Goal: Contribute content: Add original content to the website for others to see

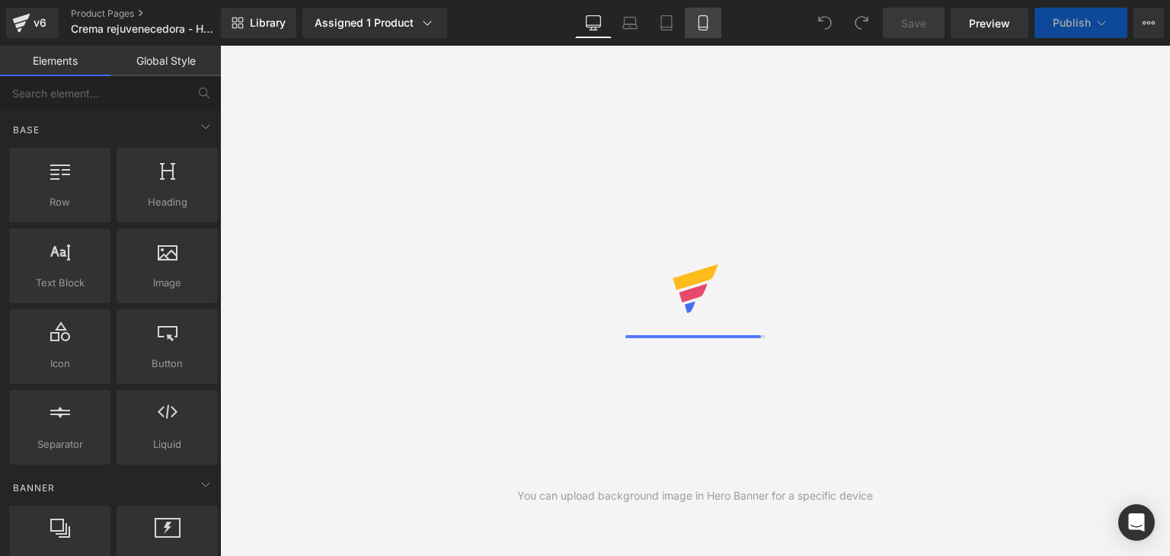
click at [702, 26] on icon at bounding box center [702, 22] width 15 height 15
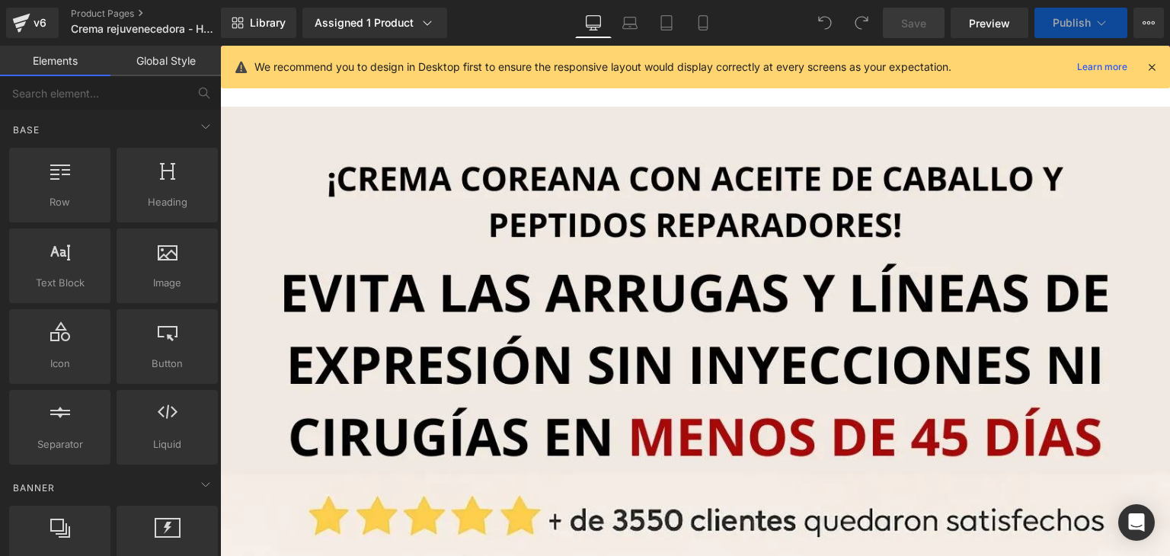
click at [1149, 66] on icon at bounding box center [1152, 67] width 14 height 14
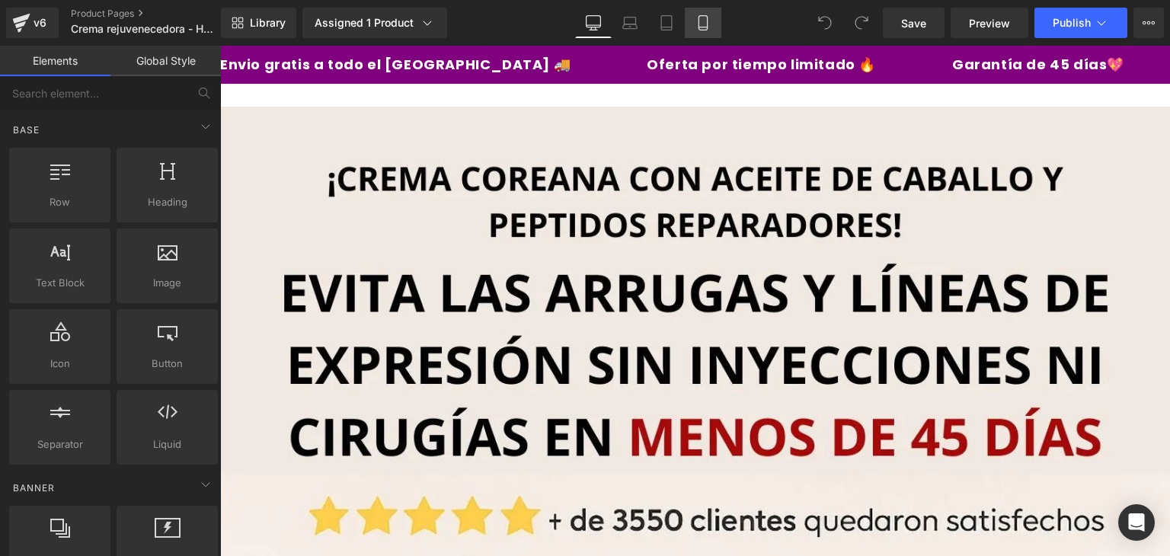
click at [695, 16] on icon at bounding box center [702, 22] width 15 height 15
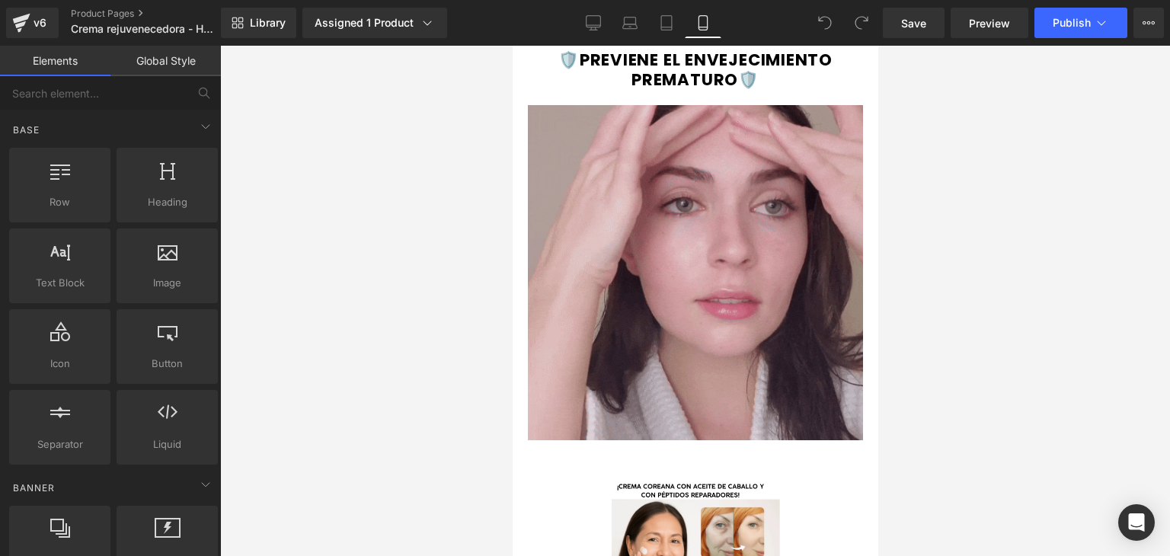
scroll to position [599, 0]
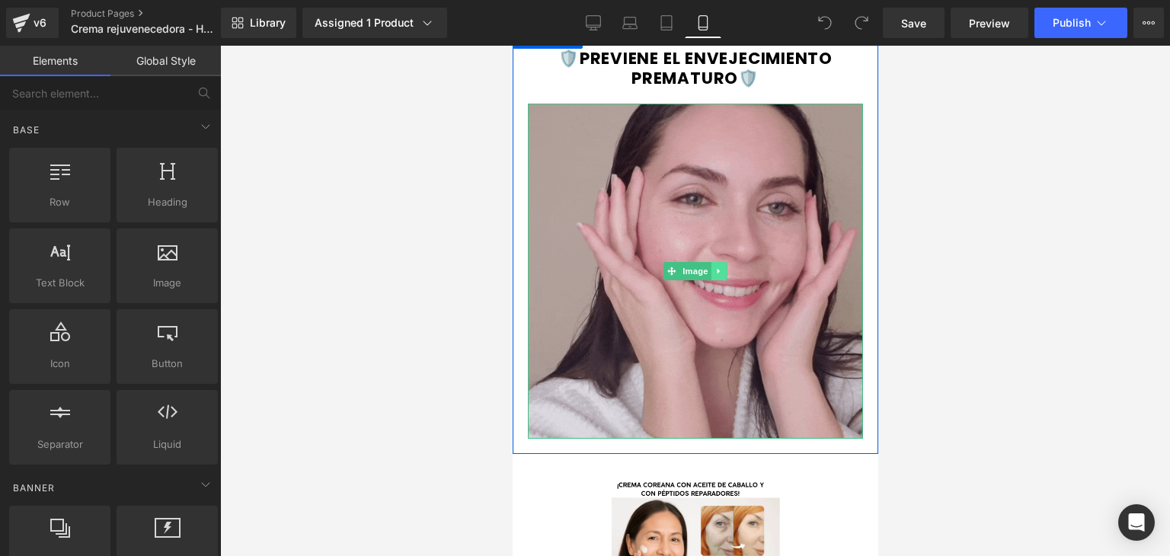
click at [714, 271] on icon at bounding box center [718, 271] width 8 height 9
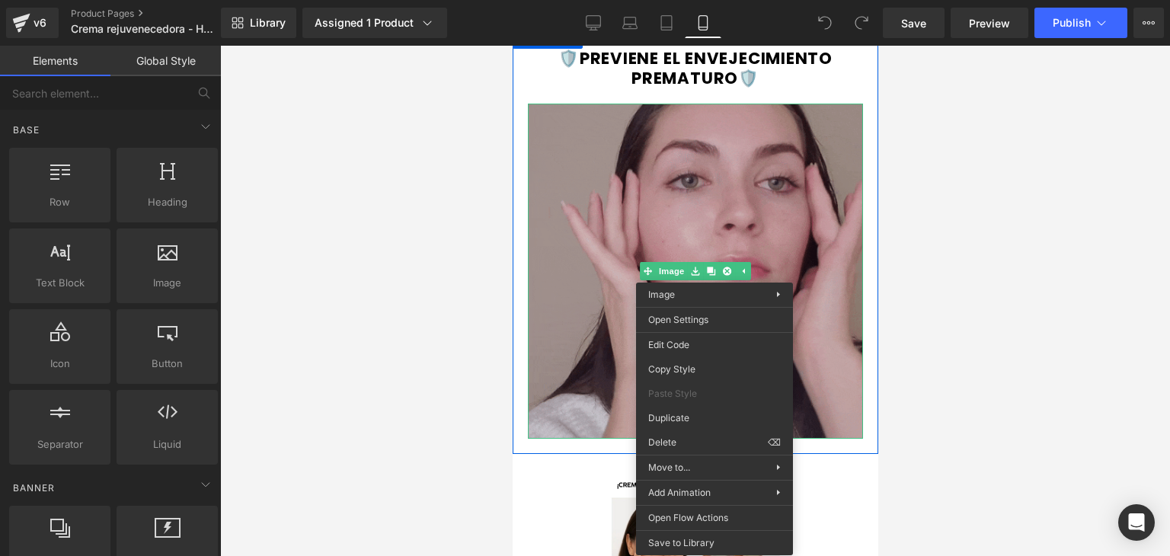
click at [607, 211] on img at bounding box center [694, 271] width 335 height 335
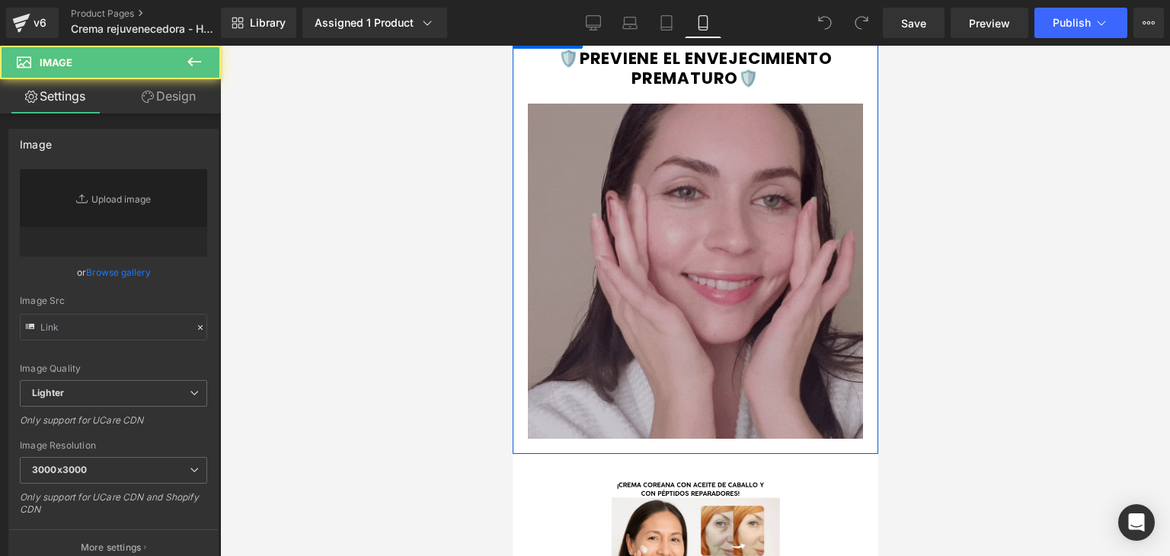
type input "https://media2.giphy.com/media/v1.Y2lkPTc5MGI3NjExcXpoOWh1enoxZWd1bWl2dm1zand1b…"
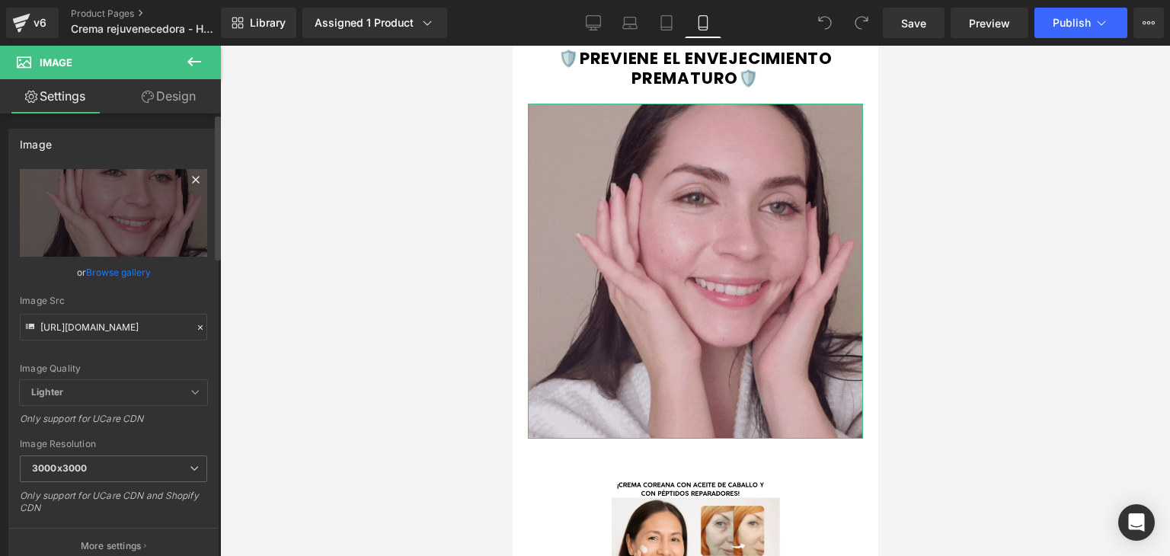
click at [190, 177] on icon at bounding box center [196, 180] width 18 height 18
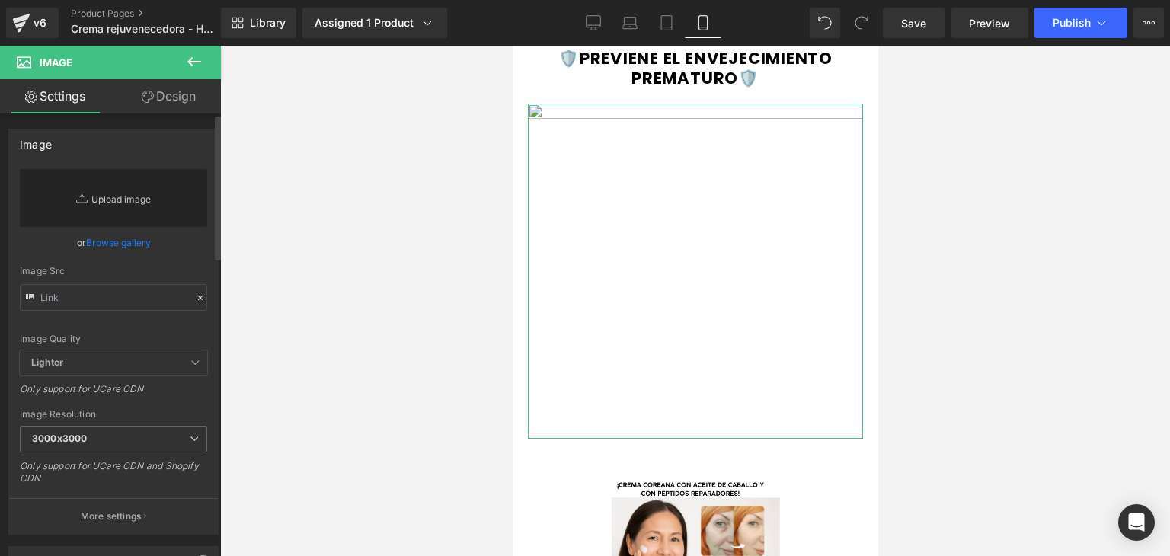
click at [121, 205] on link "Replace Image" at bounding box center [113, 198] width 187 height 58
type input "C:\fakepath\GIFT-NORMAL (1).webp"
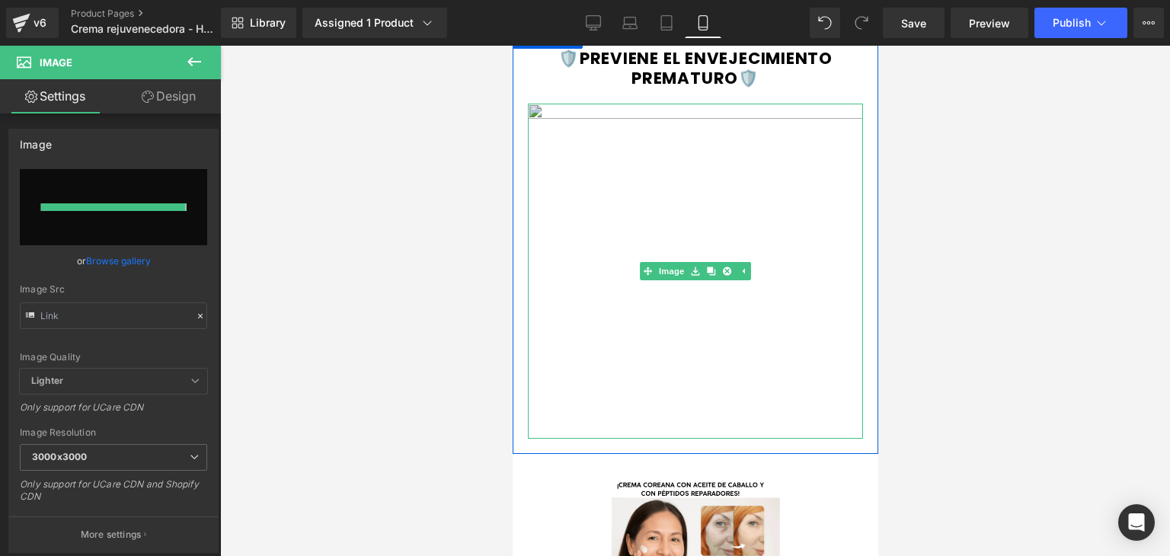
type input "https://ucarecdn.com/9d70c41a-1023-40c9-9594-855778433137/-/format/auto/-/previ…"
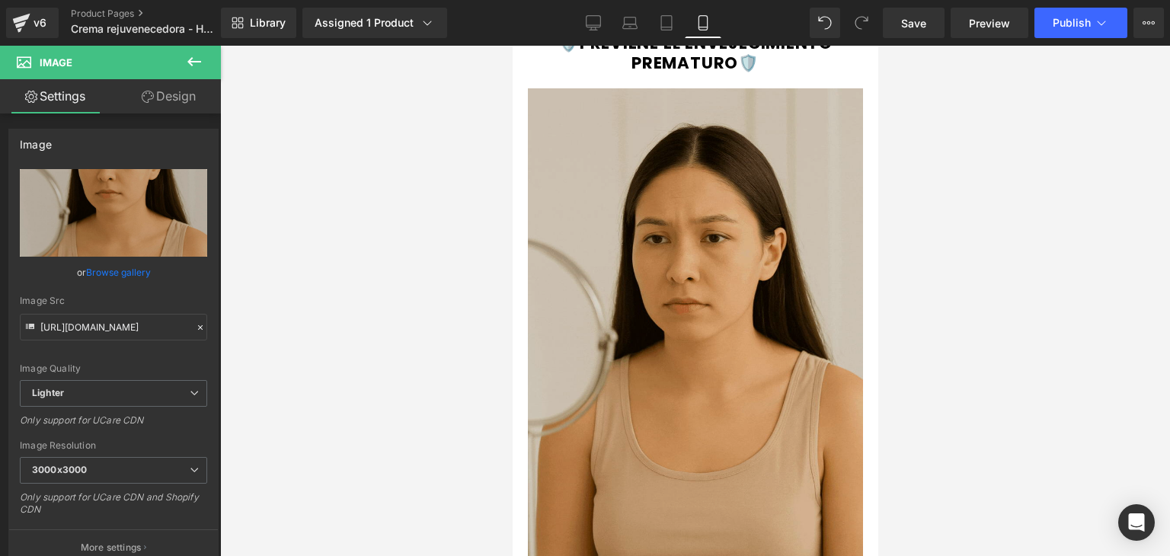
scroll to position [615, 0]
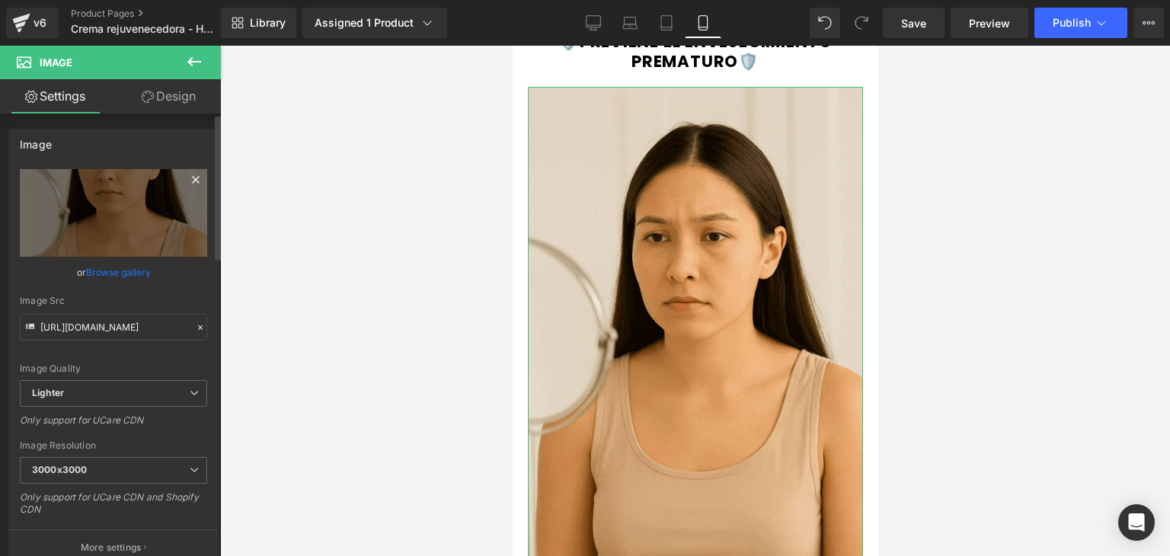
click at [195, 183] on icon at bounding box center [196, 180] width 18 height 18
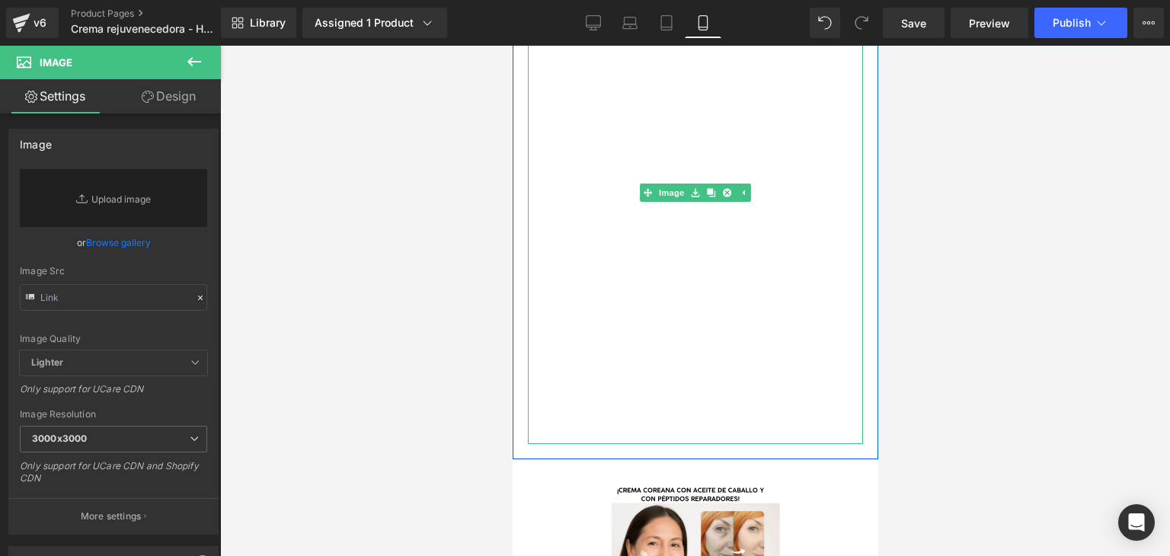
scroll to position [737, 0]
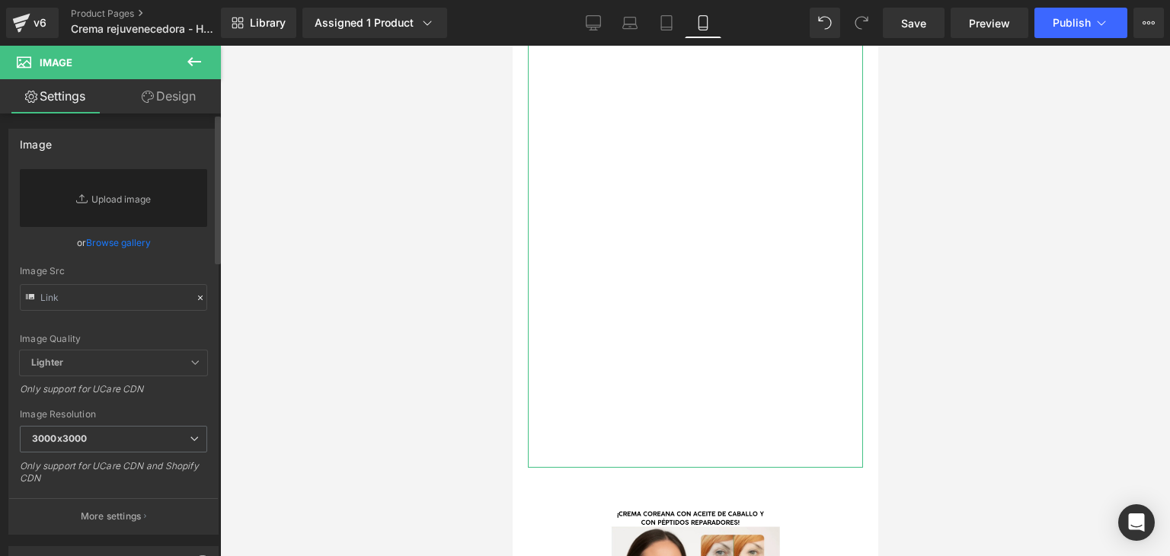
click at [115, 242] on link "Browse gallery" at bounding box center [118, 242] width 65 height 27
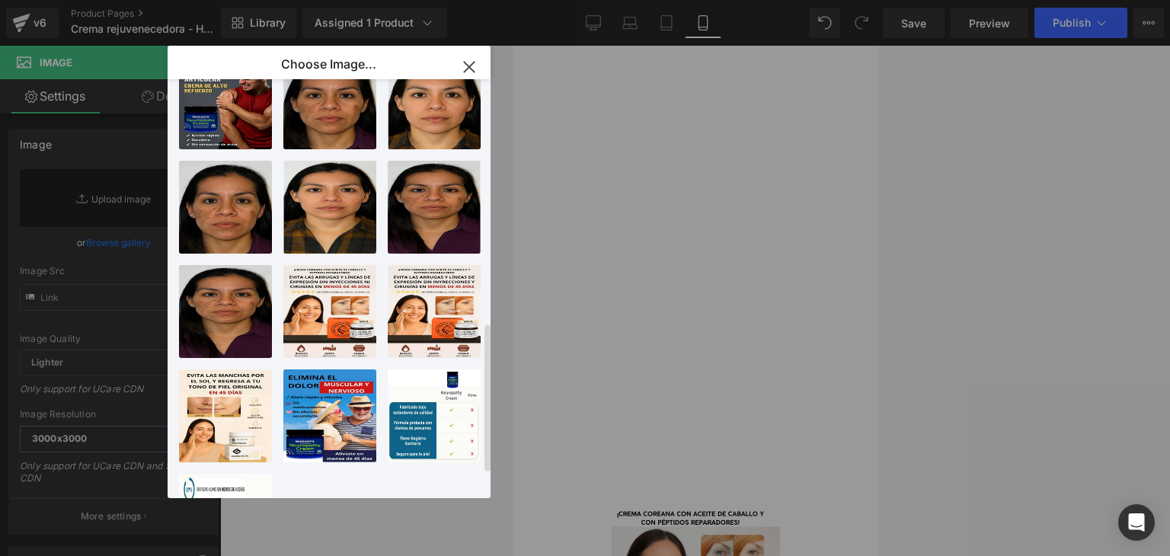
scroll to position [752, 0]
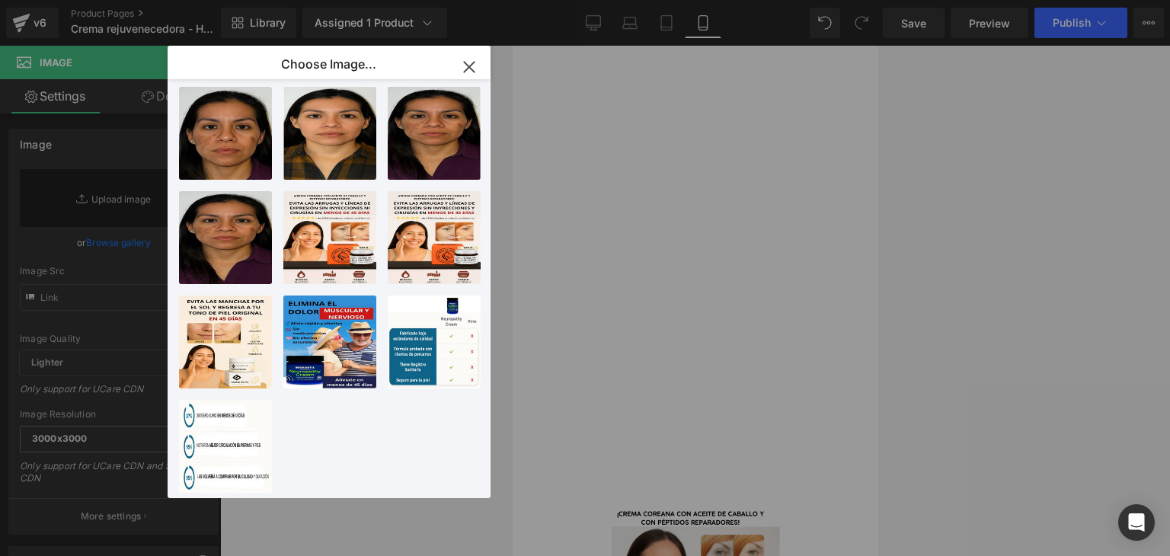
click at [0, 0] on icon "button" at bounding box center [0, 0] width 0 height 0
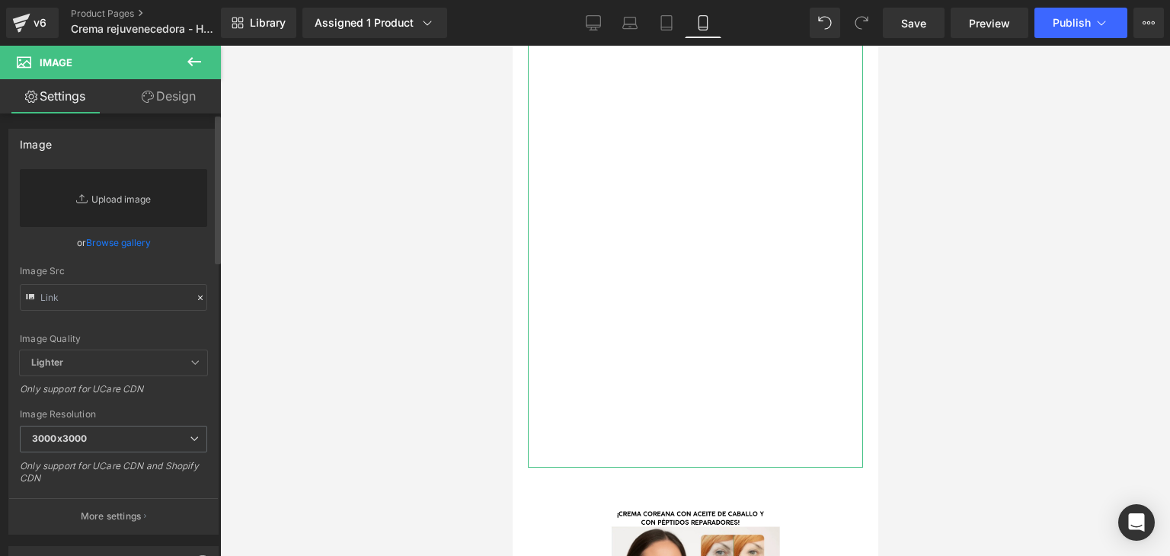
click at [119, 197] on link "Replace Image" at bounding box center [113, 198] width 187 height 58
type input "C:\fakepath\image-_16_.webp"
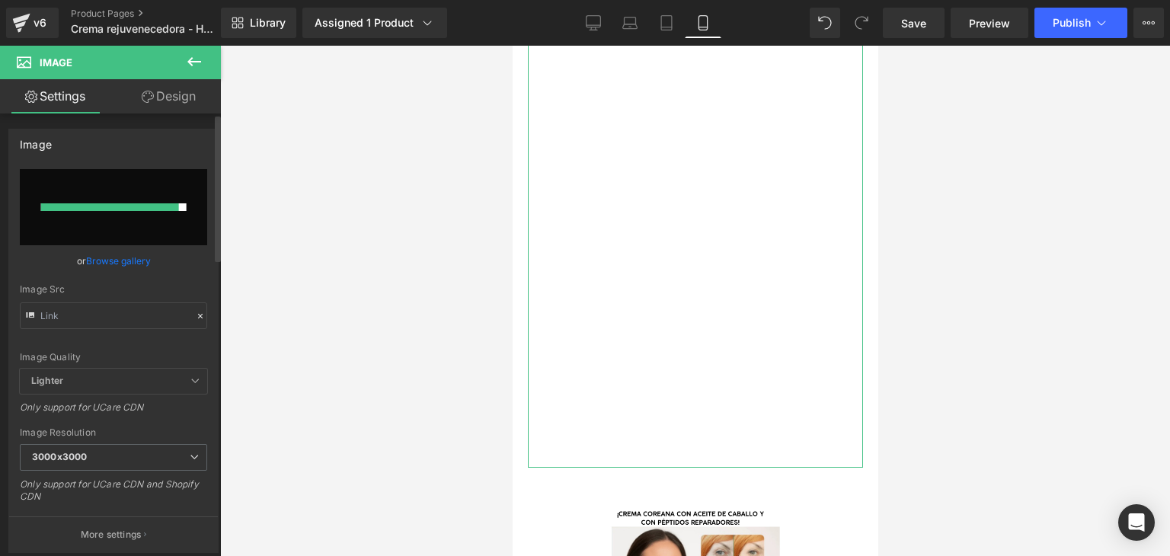
click at [131, 255] on link "Browse gallery" at bounding box center [118, 261] width 65 height 27
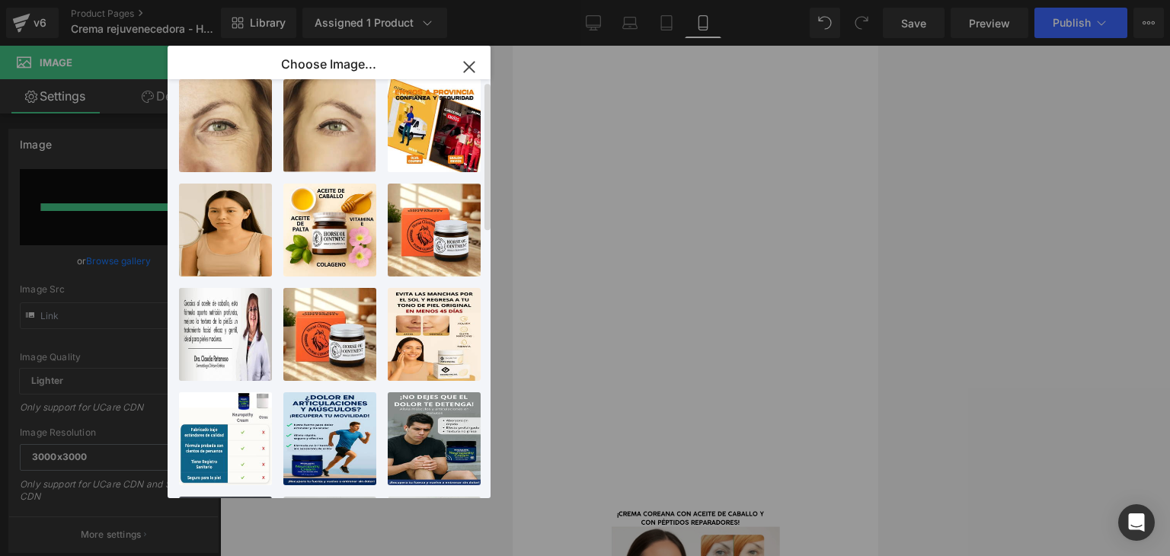
scroll to position [0, 0]
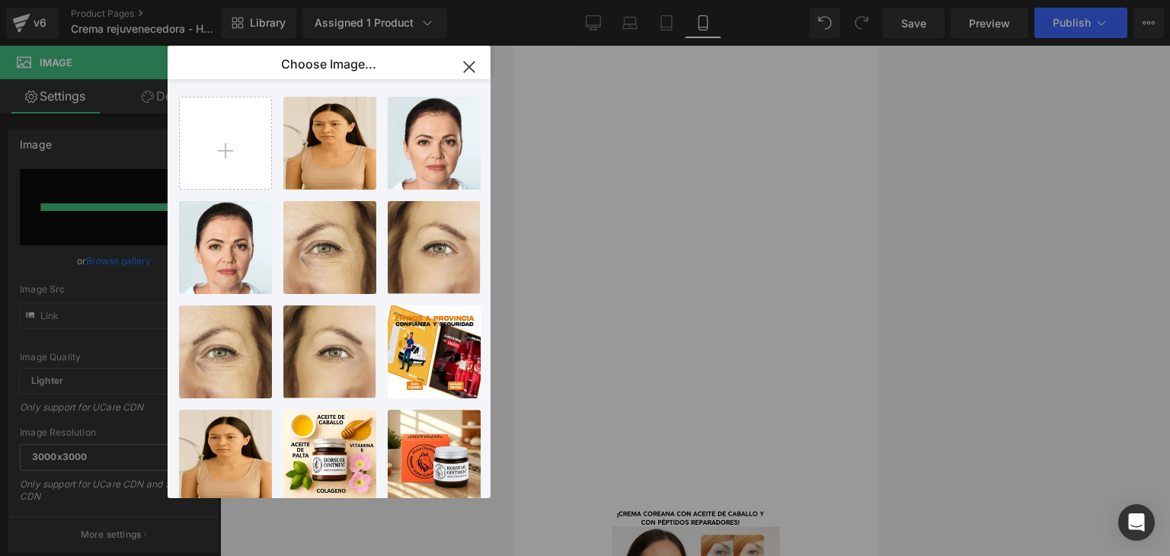
click at [0, 0] on icon "button" at bounding box center [0, 0] width 0 height 0
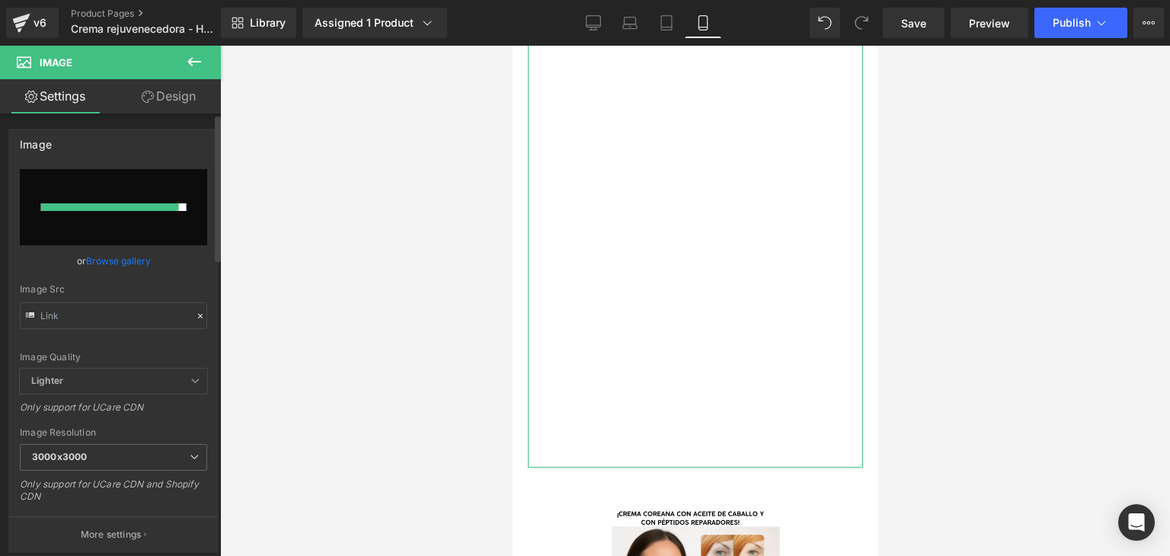
click at [143, 248] on link "Browse gallery" at bounding box center [118, 261] width 65 height 27
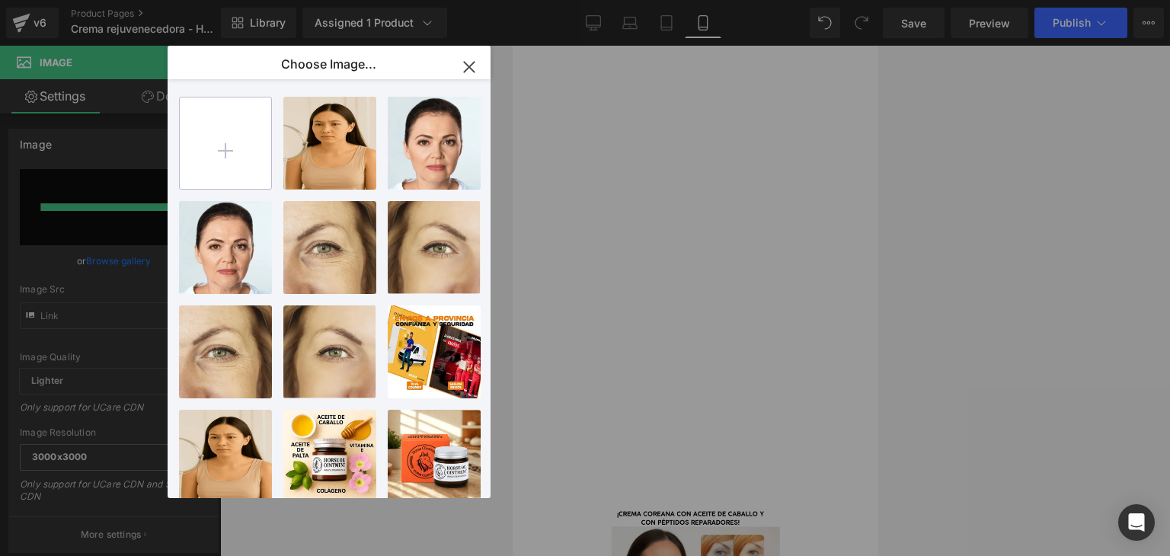
click at [212, 107] on input "file" at bounding box center [225, 142] width 91 height 91
type input "C:\fakepath\image-_16_.webp"
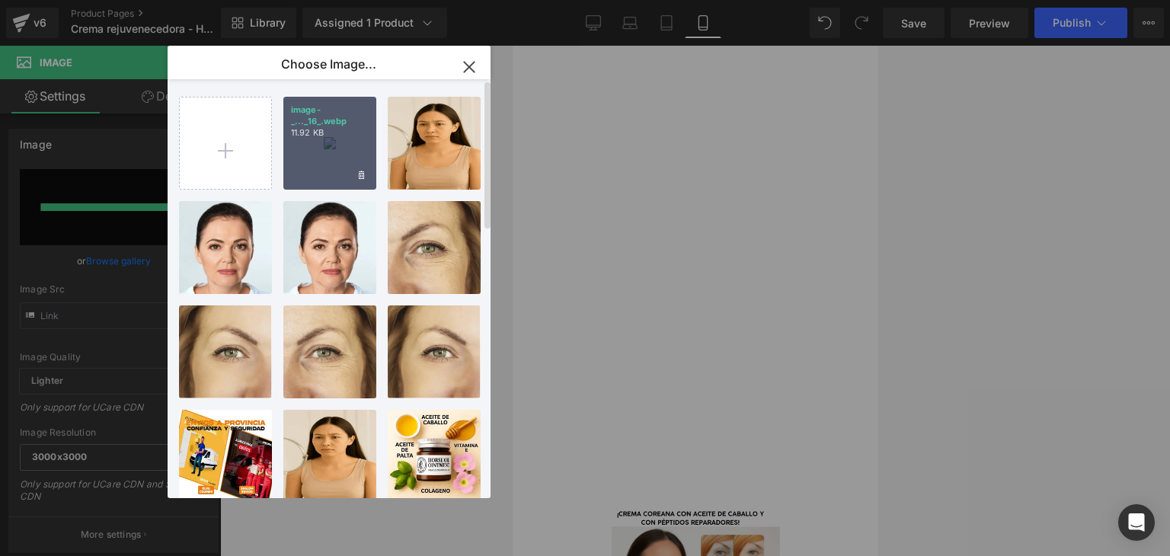
click at [0, 0] on div "image-_..._16_.webp 11.92 KB" at bounding box center [0, 0] width 0 height 0
type input "https://ucarecdn.com/d992e5ad-631d-4318-a4bd-735799ffe974/-/format/auto/-/previ…"
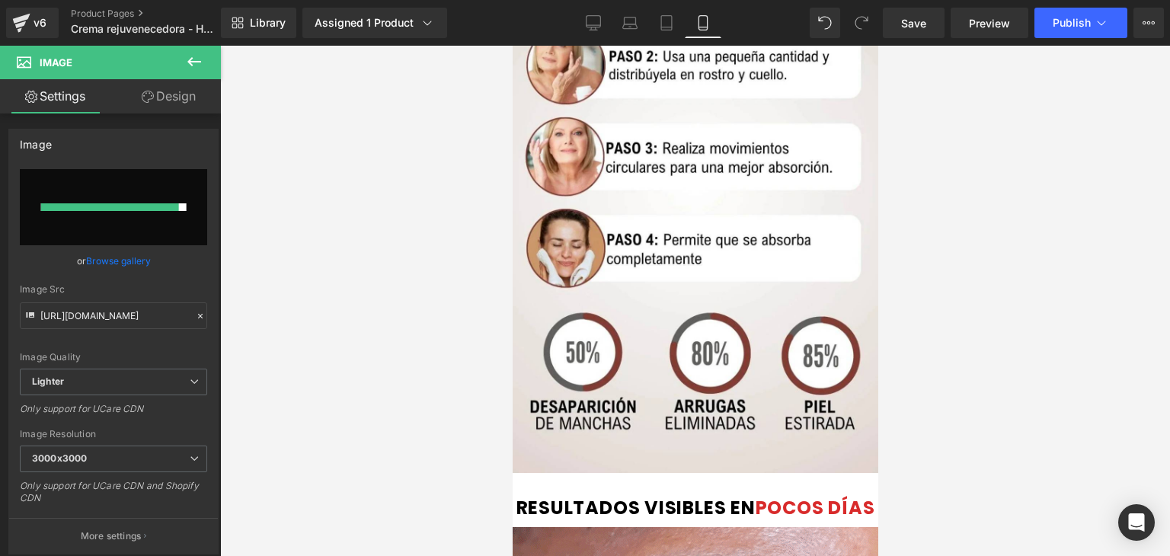
scroll to position [2640, 0]
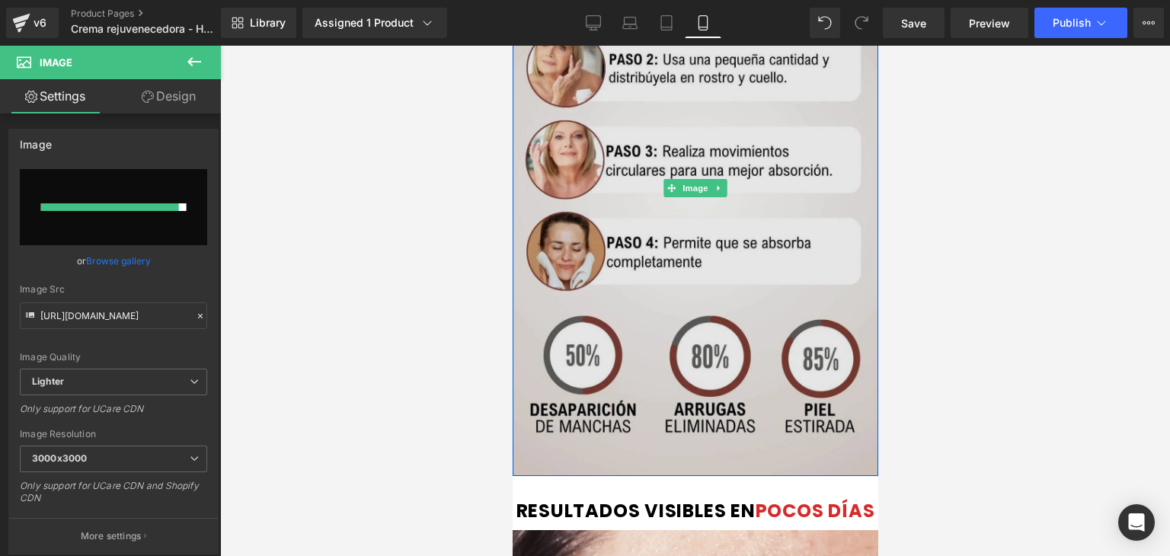
click at [571, 198] on img at bounding box center [695, 188] width 366 height 576
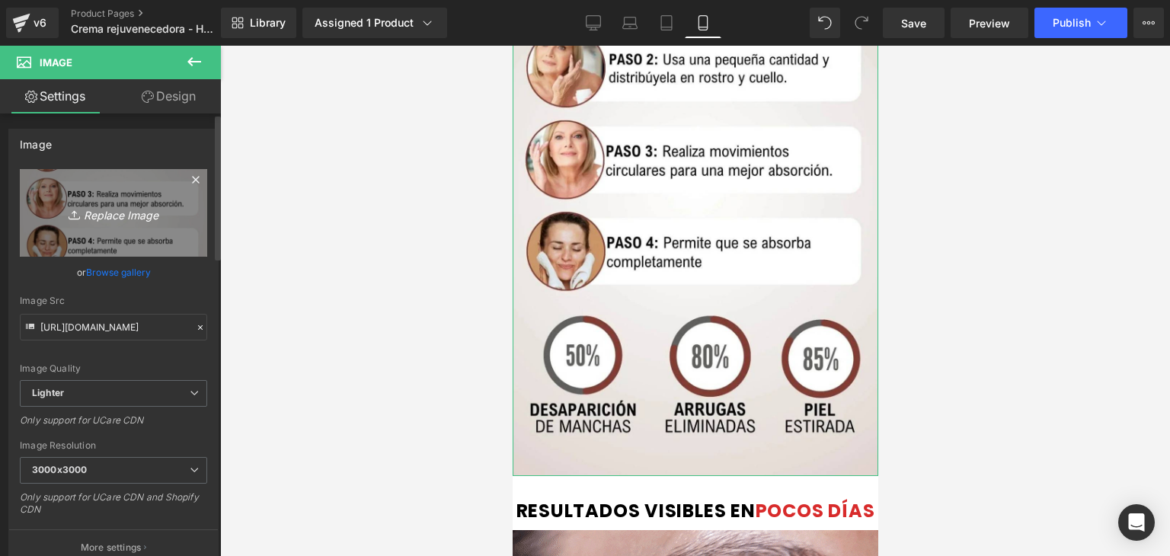
click at [128, 207] on icon "Replace Image" at bounding box center [114, 212] width 122 height 19
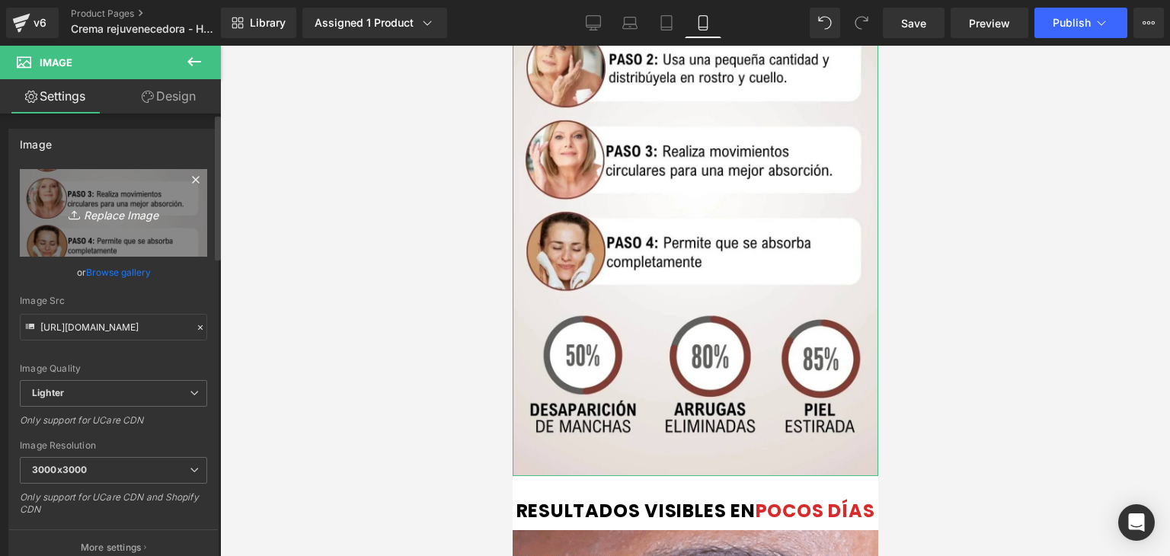
type input "C:\fakepath\image-_17_.webp"
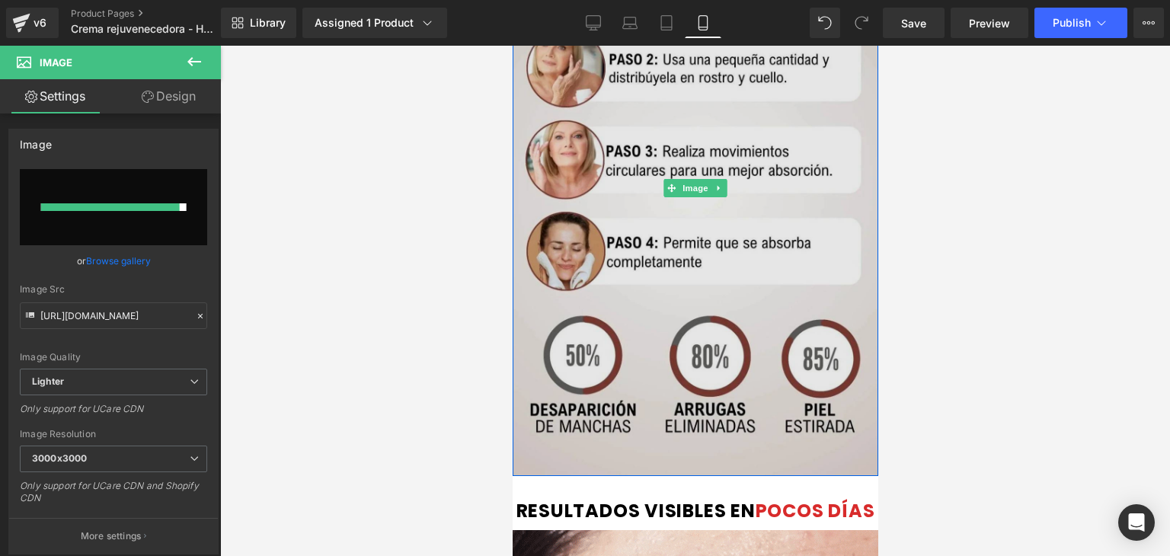
type input "https://ucarecdn.com/28ad133c-4487-4f9d-9a50-058b06978871/-/format/auto/-/previ…"
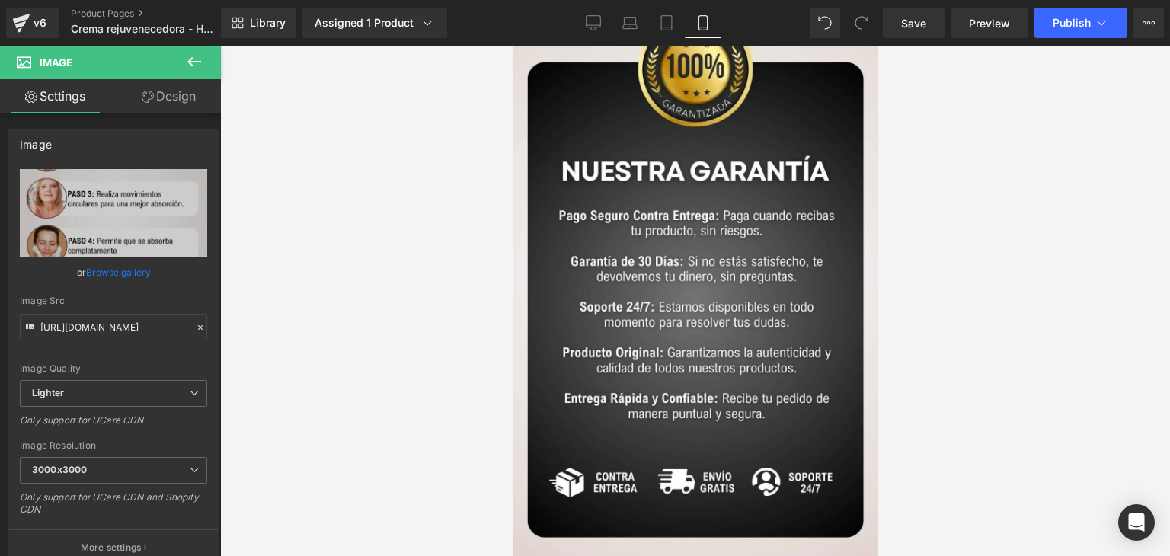
scroll to position [4500, 0]
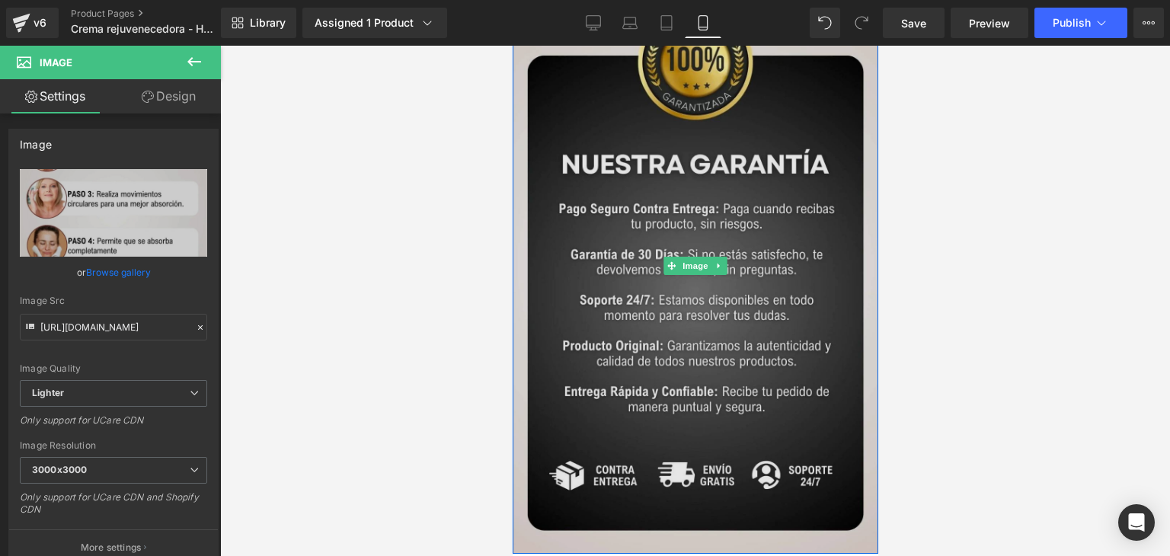
click at [734, 236] on img at bounding box center [695, 266] width 366 height 576
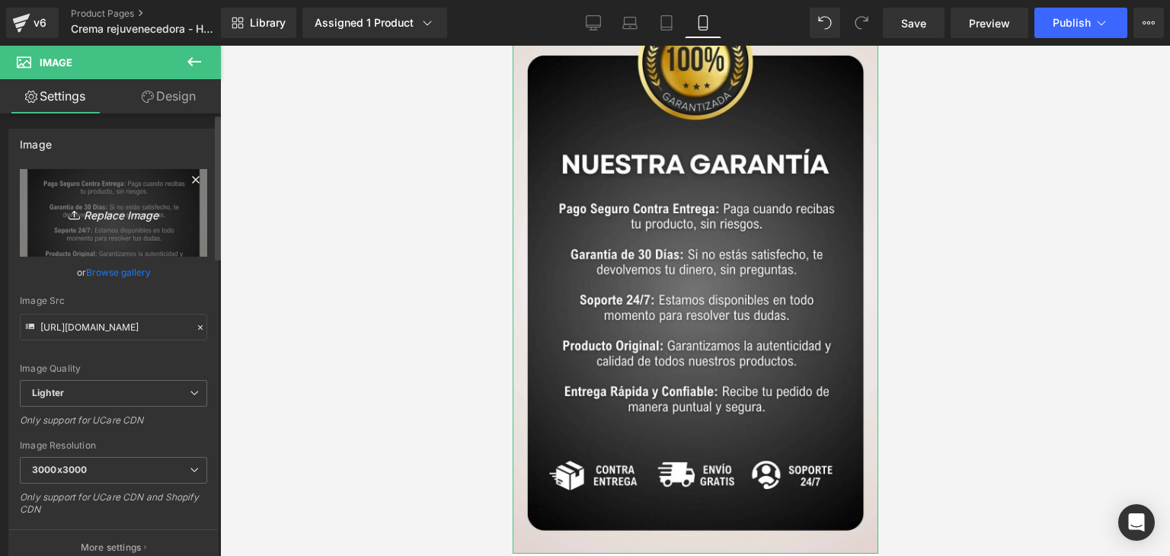
click at [132, 217] on icon "Replace Image" at bounding box center [114, 212] width 122 height 19
type input "C:\fakepath\image-_18_.webp"
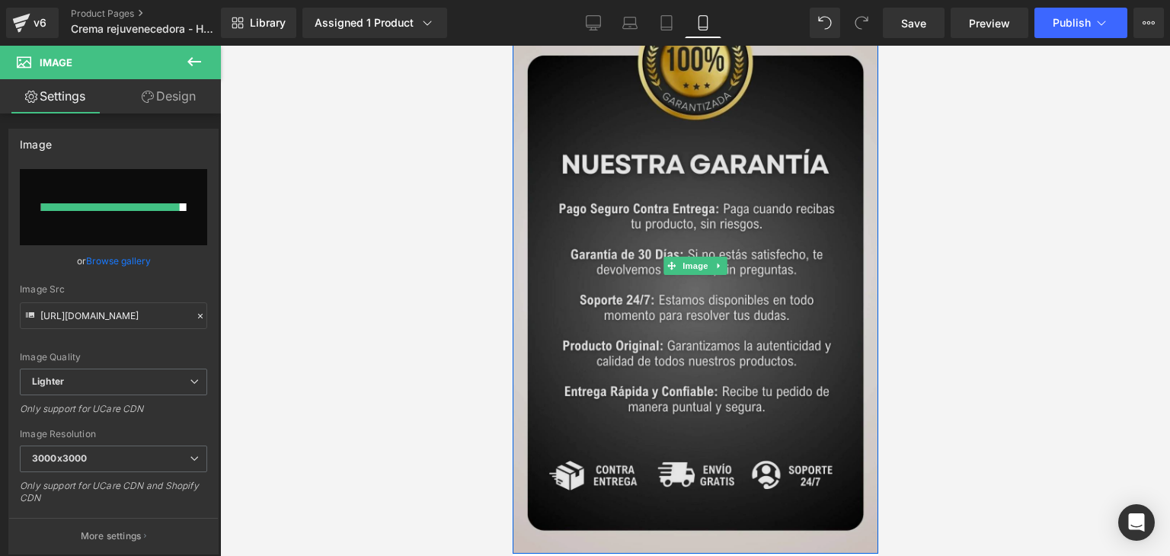
type input "https://ucarecdn.com/d99fde90-7e66-43a3-8acd-a885cd62c29e/-/format/auto/-/previ…"
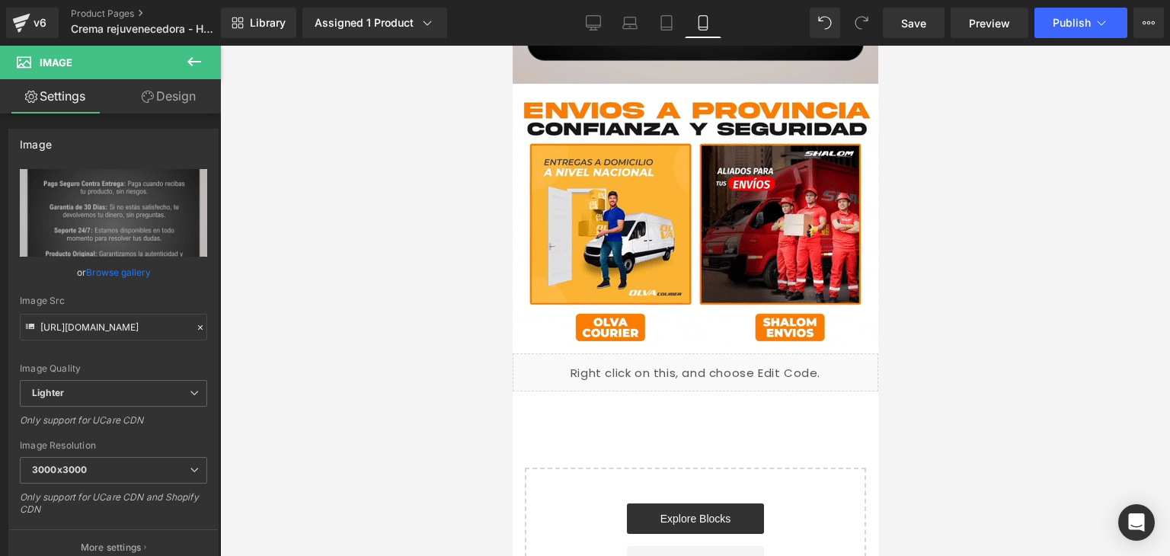
scroll to position [4969, 0]
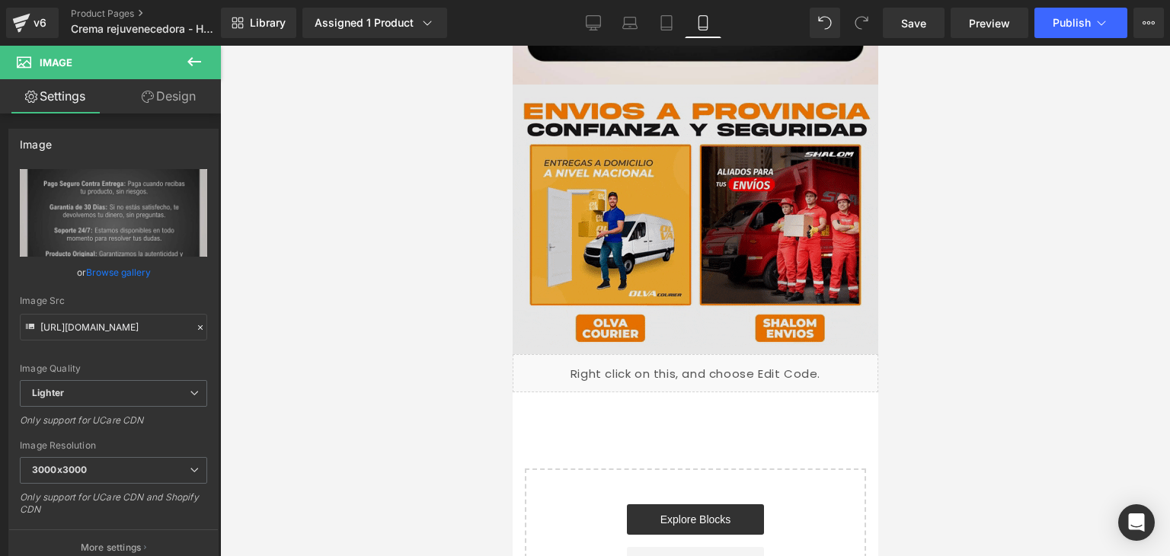
click at [835, 132] on img at bounding box center [695, 220] width 366 height 270
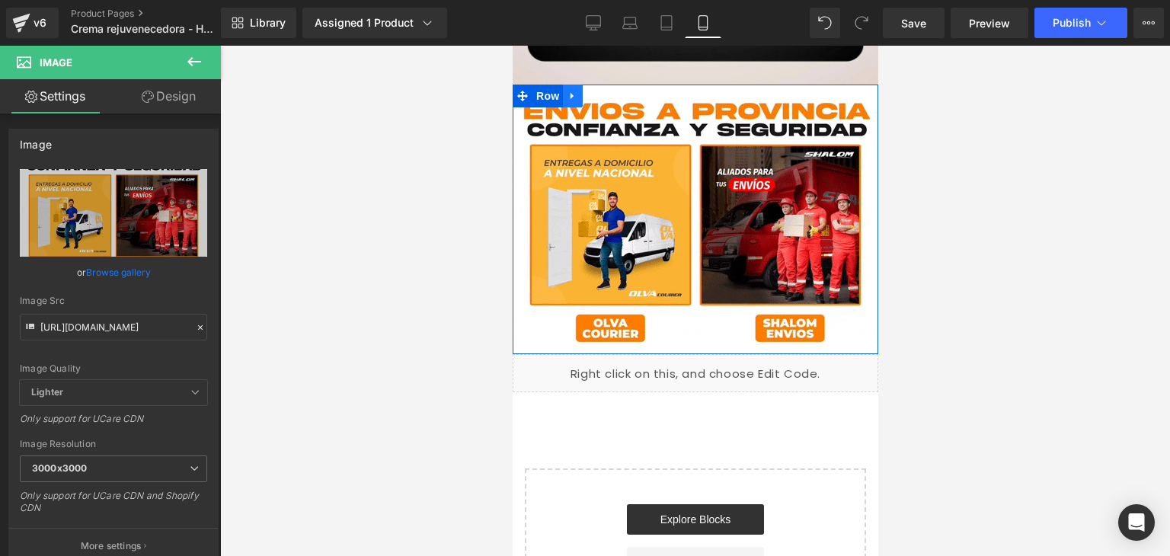
click at [569, 101] on icon at bounding box center [572, 95] width 11 height 11
click at [607, 101] on icon at bounding box center [611, 96] width 11 height 11
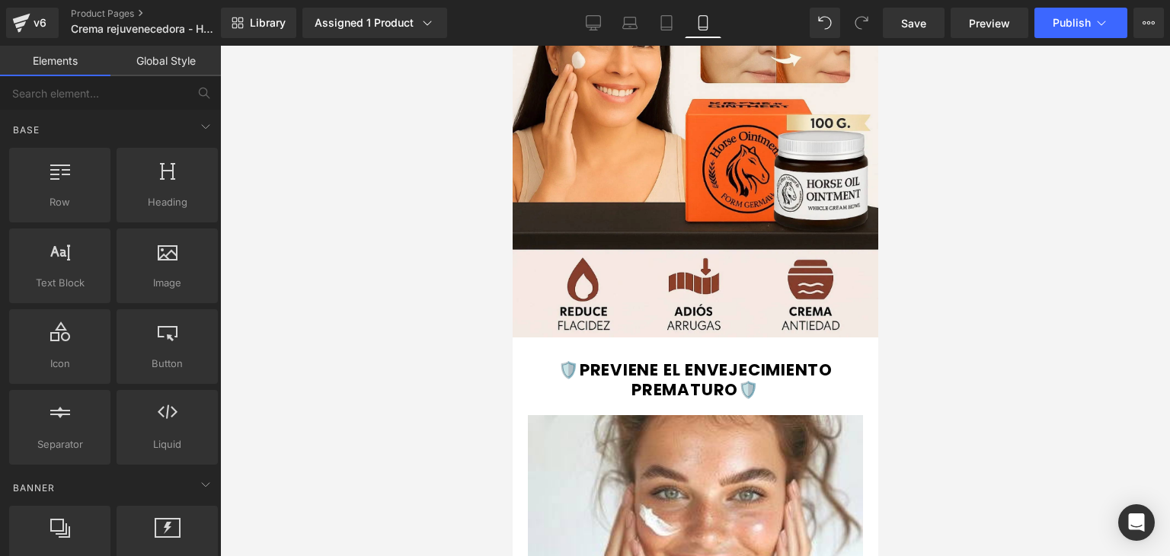
scroll to position [0, 0]
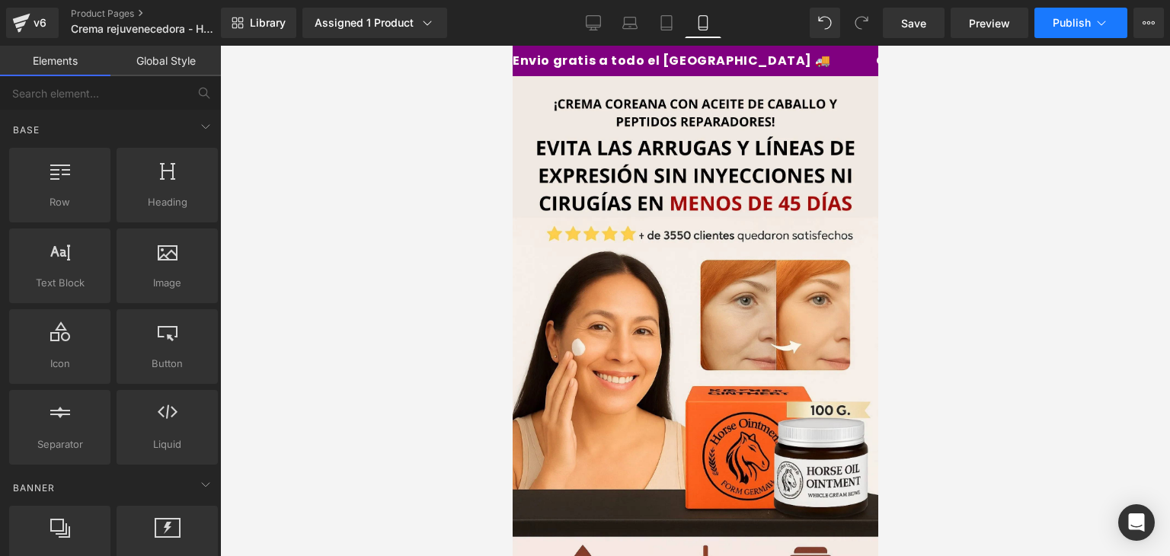
click at [1056, 15] on button "Publish" at bounding box center [1080, 23] width 93 height 30
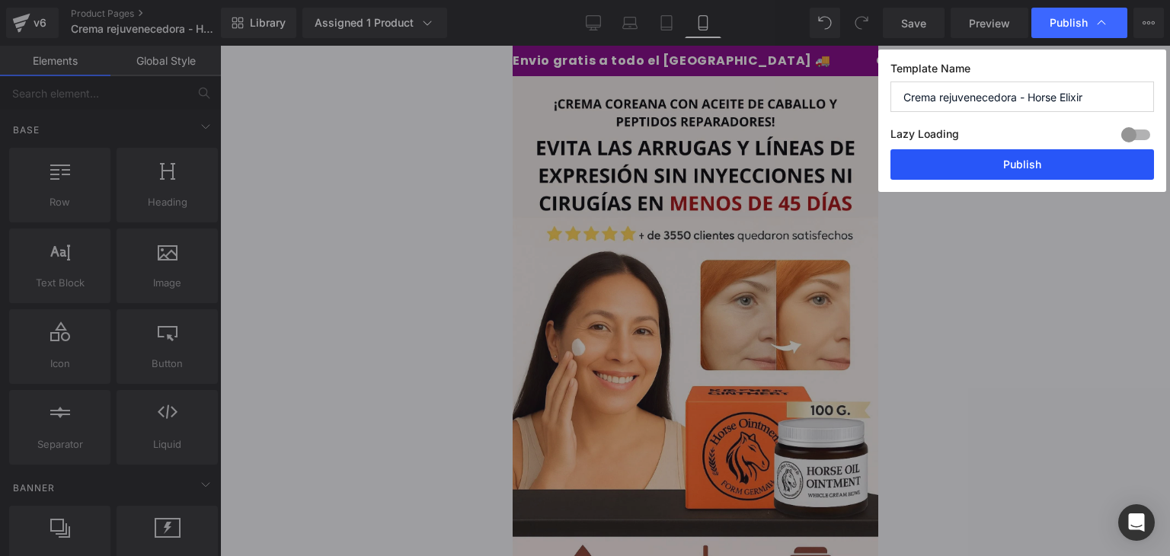
click at [995, 173] on button "Publish" at bounding box center [1022, 164] width 264 height 30
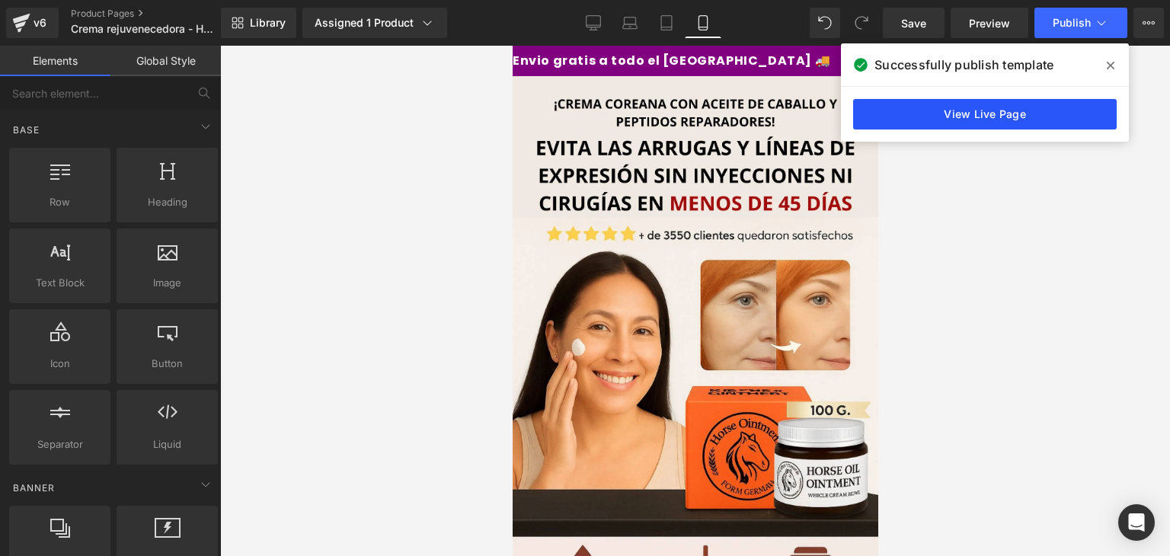
click at [915, 107] on link "View Live Page" at bounding box center [985, 114] width 264 height 30
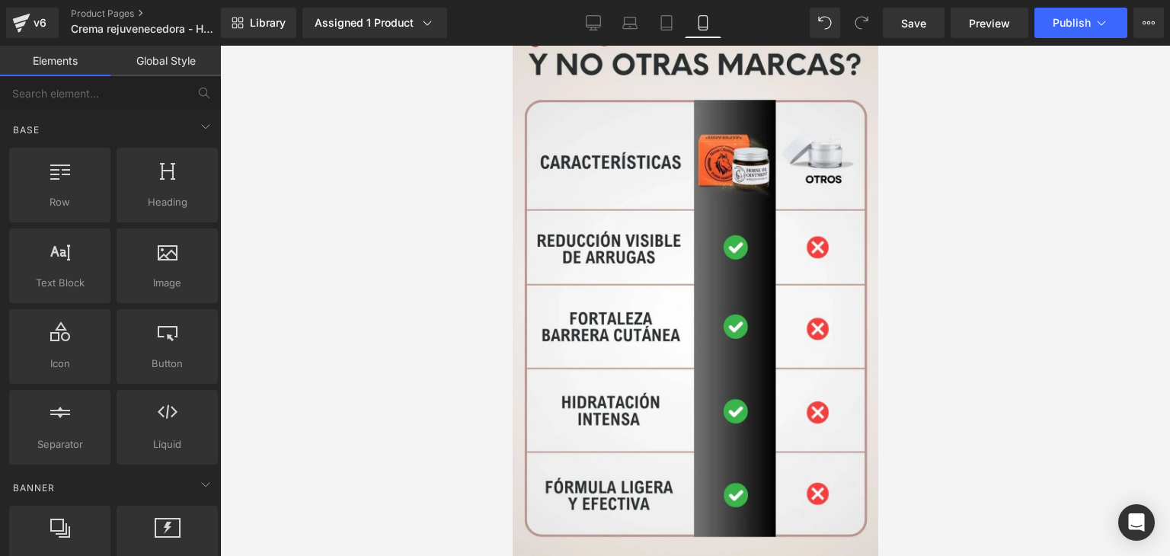
scroll to position [3905, 0]
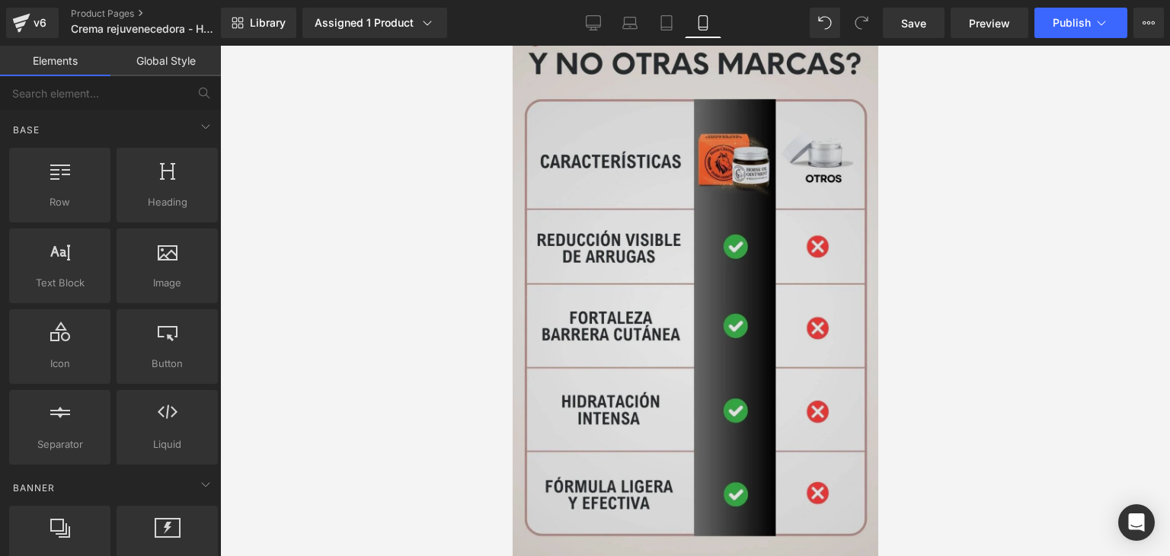
click at [679, 258] on img at bounding box center [695, 285] width 366 height 576
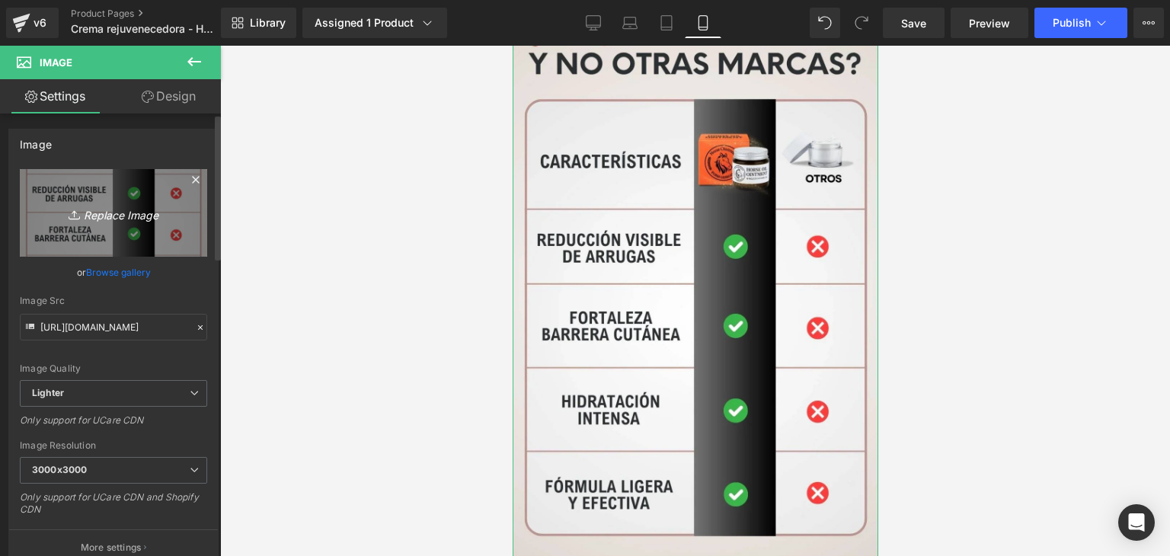
click at [124, 215] on icon "Replace Image" at bounding box center [114, 212] width 122 height 19
type input "C:\fakepath\image-_19_.webp"
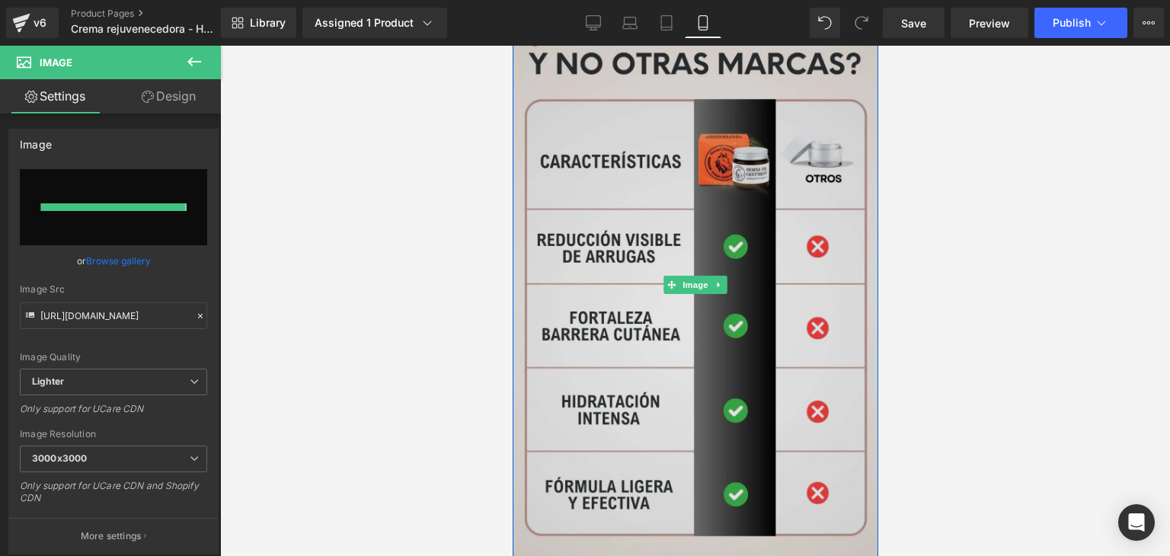
type input "https://ucarecdn.com/b10ef1b4-b0eb-416c-8347-859b0a64c251/-/format/auto/-/previ…"
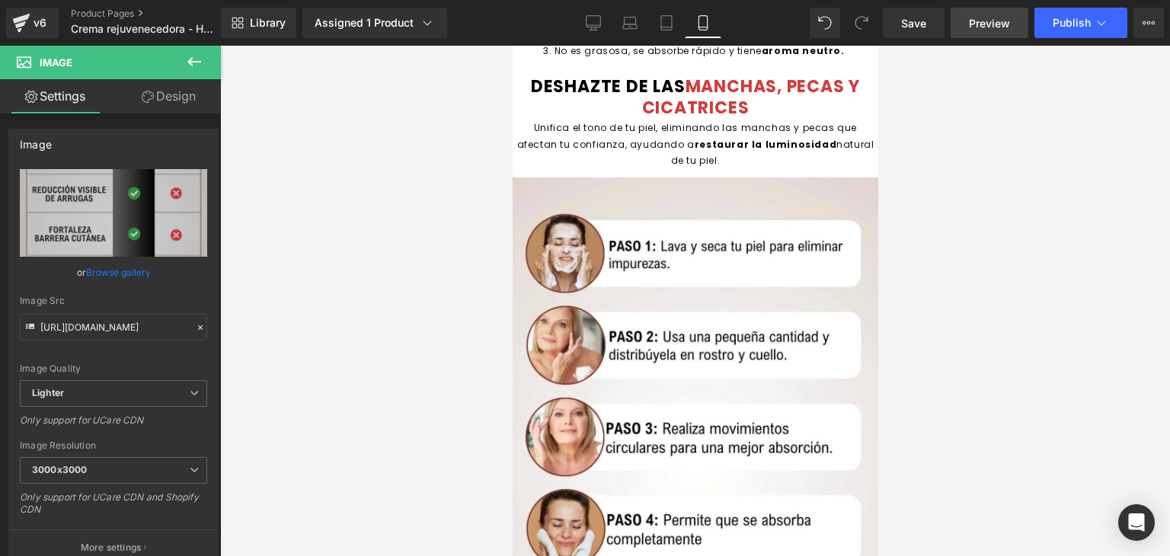
scroll to position [2321, 0]
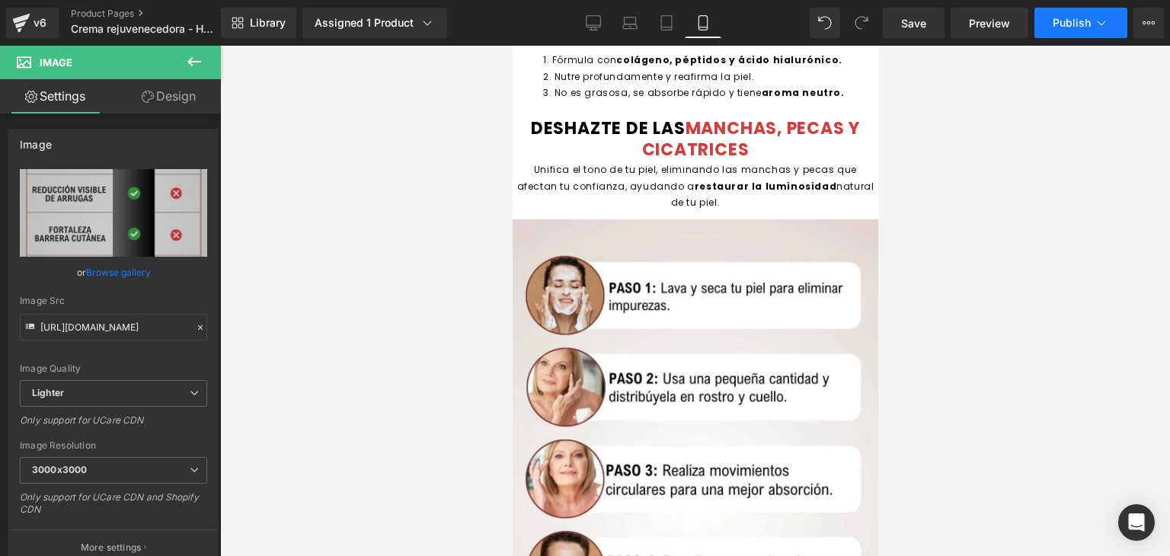
click at [1066, 22] on span "Publish" at bounding box center [1072, 23] width 38 height 12
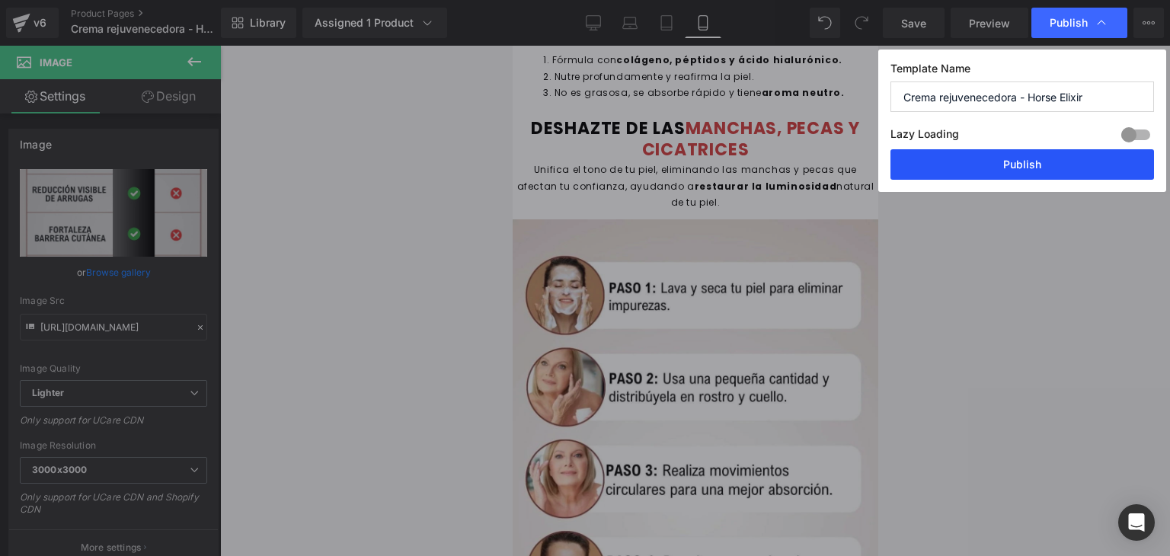
click at [982, 164] on button "Publish" at bounding box center [1022, 164] width 264 height 30
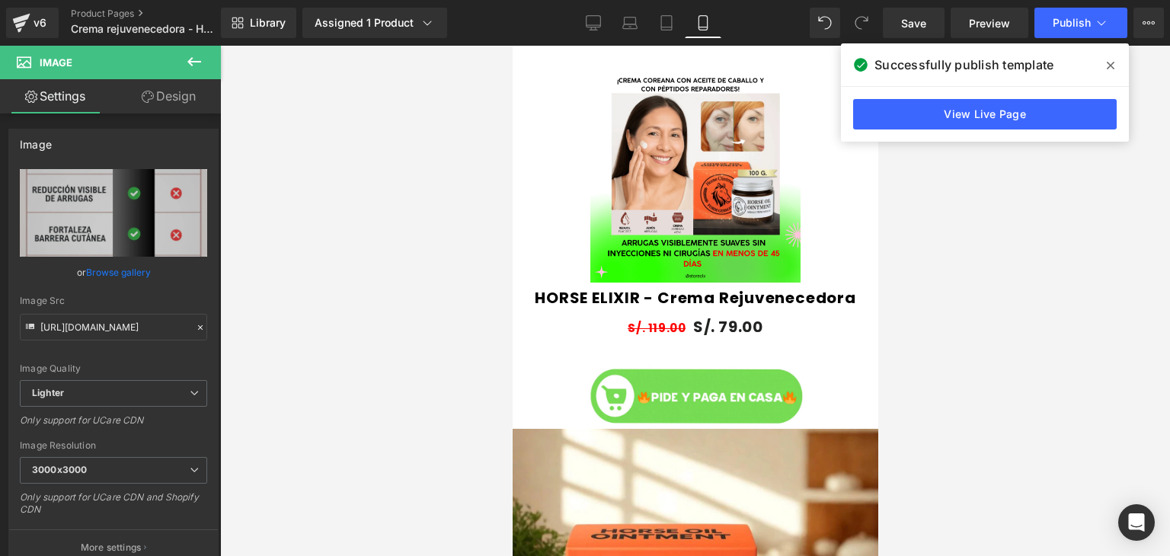
scroll to position [855, 0]
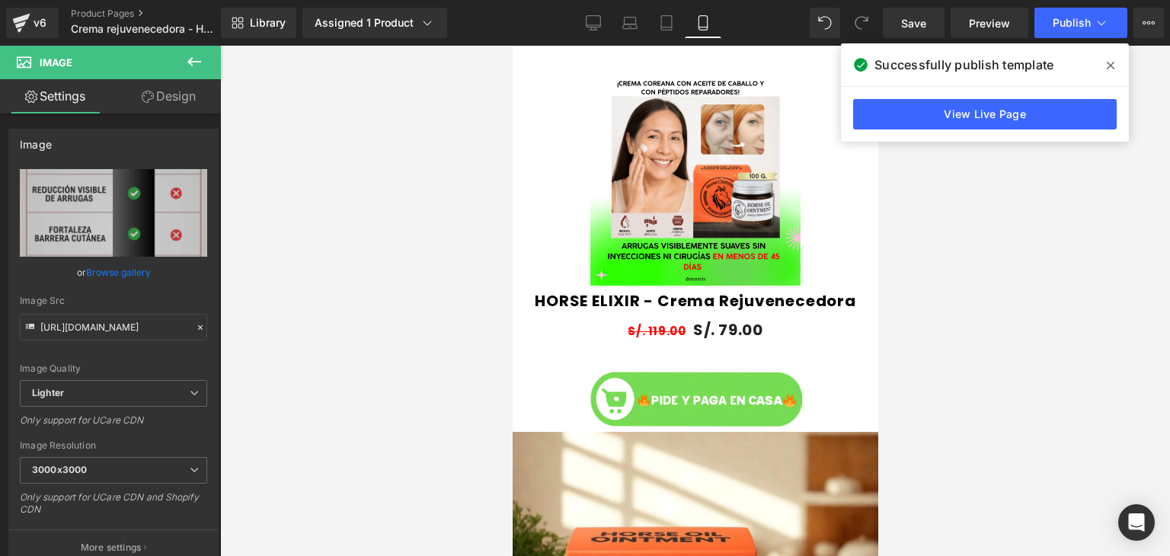
click at [1113, 65] on icon at bounding box center [1111, 65] width 8 height 12
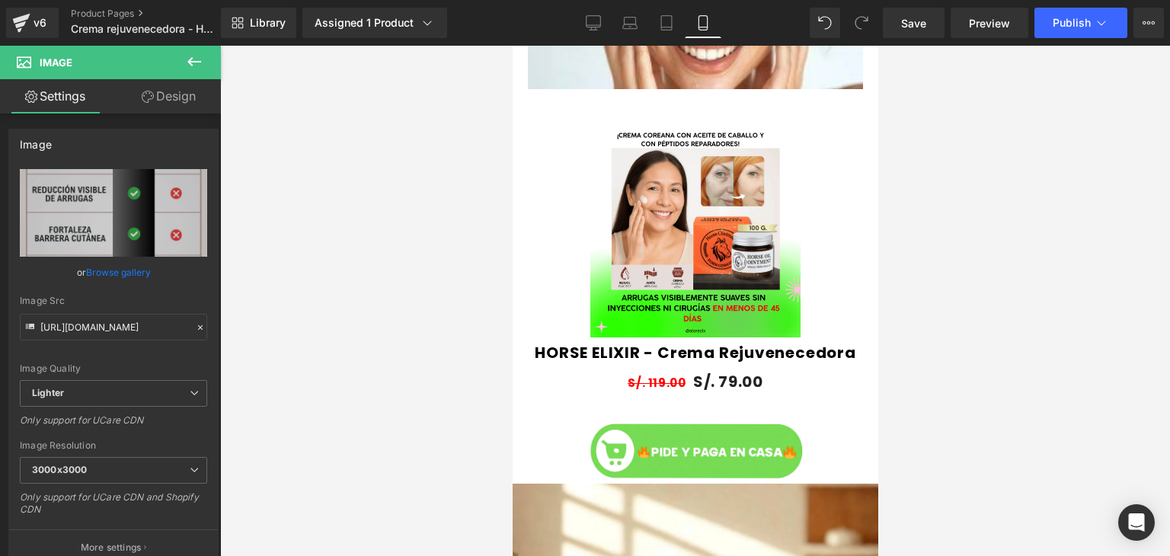
scroll to position [800, 0]
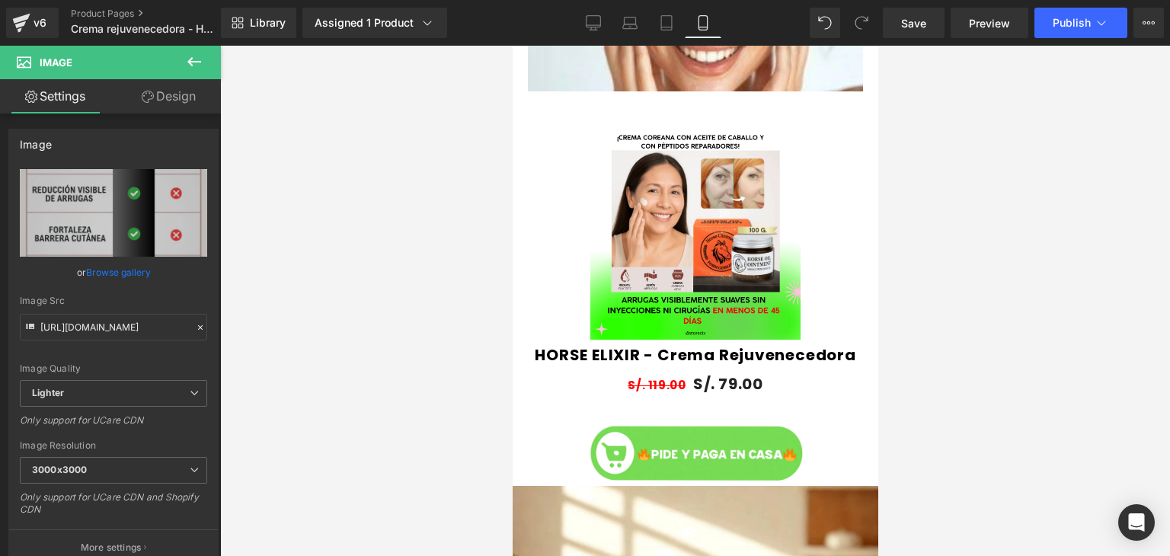
click at [665, 217] on img at bounding box center [694, 234] width 210 height 210
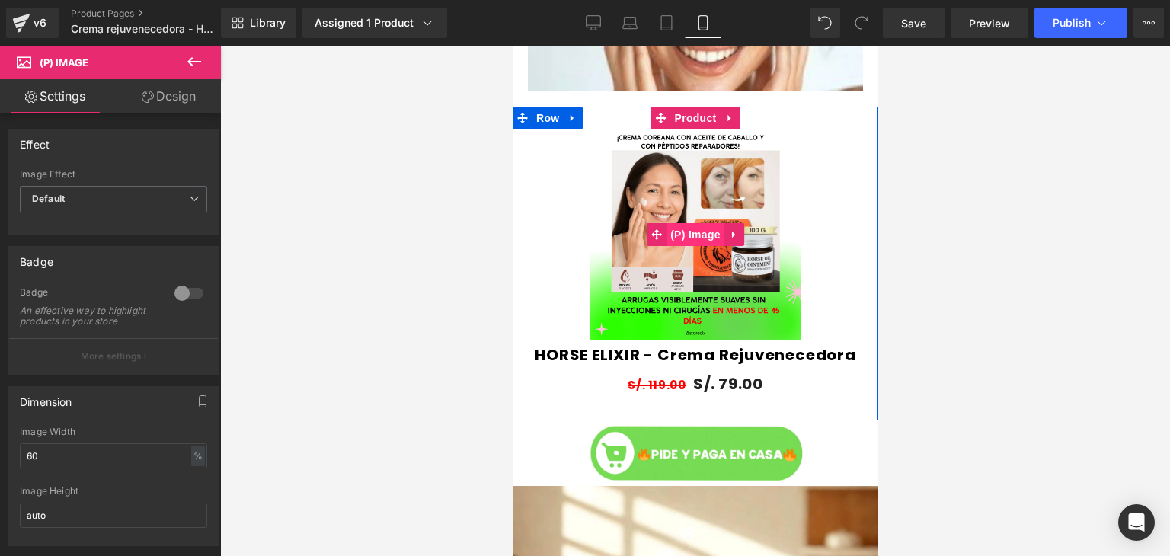
click at [710, 241] on span "(P) Image" at bounding box center [695, 234] width 58 height 23
click at [695, 239] on span "(P) Image" at bounding box center [695, 235] width 58 height 23
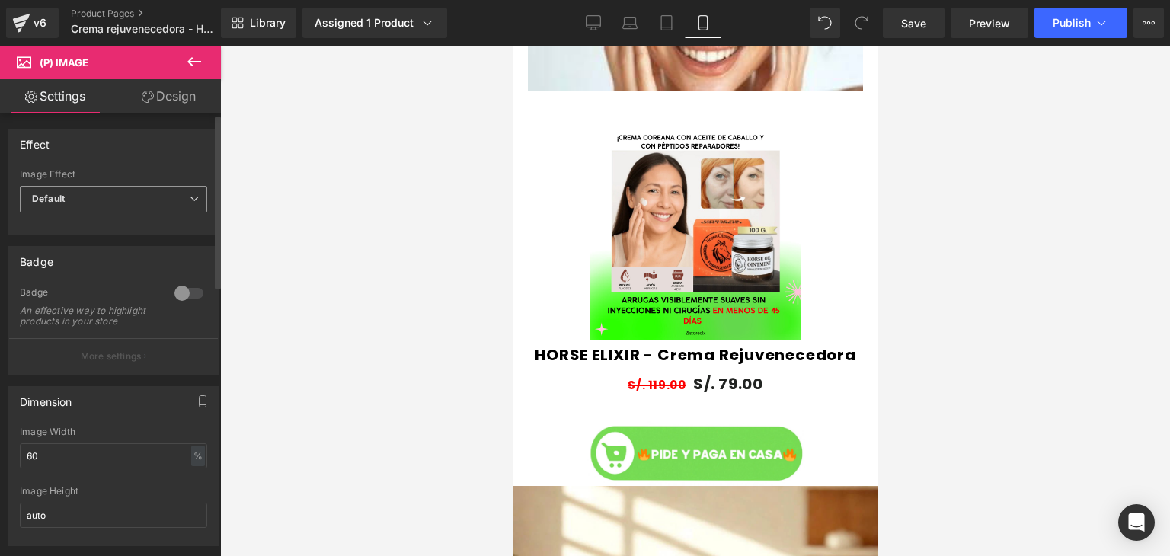
click at [128, 202] on span "Default" at bounding box center [113, 199] width 187 height 27
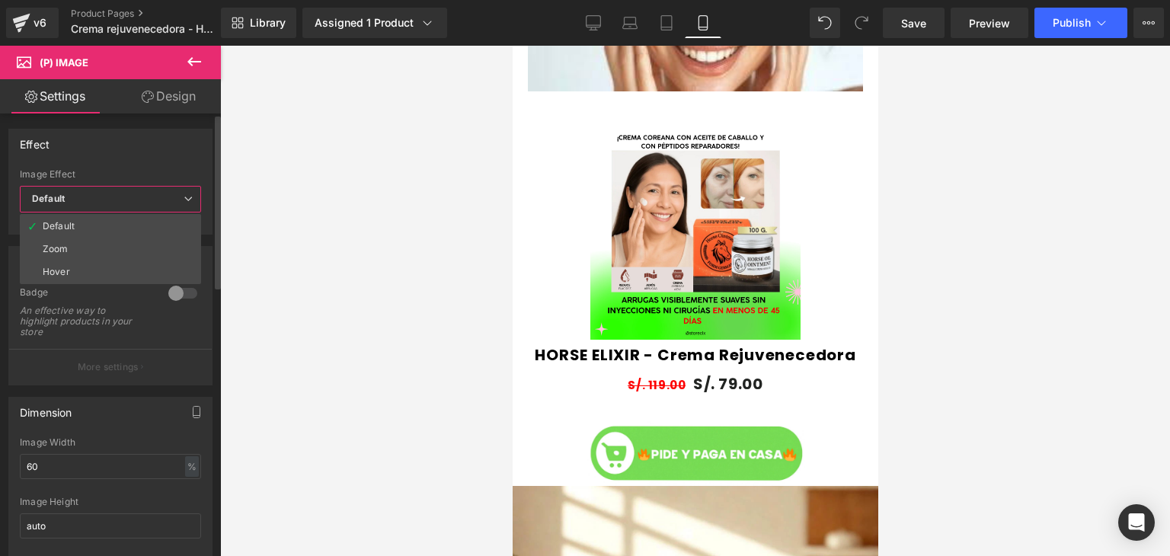
click at [128, 202] on span "Default" at bounding box center [110, 199] width 181 height 27
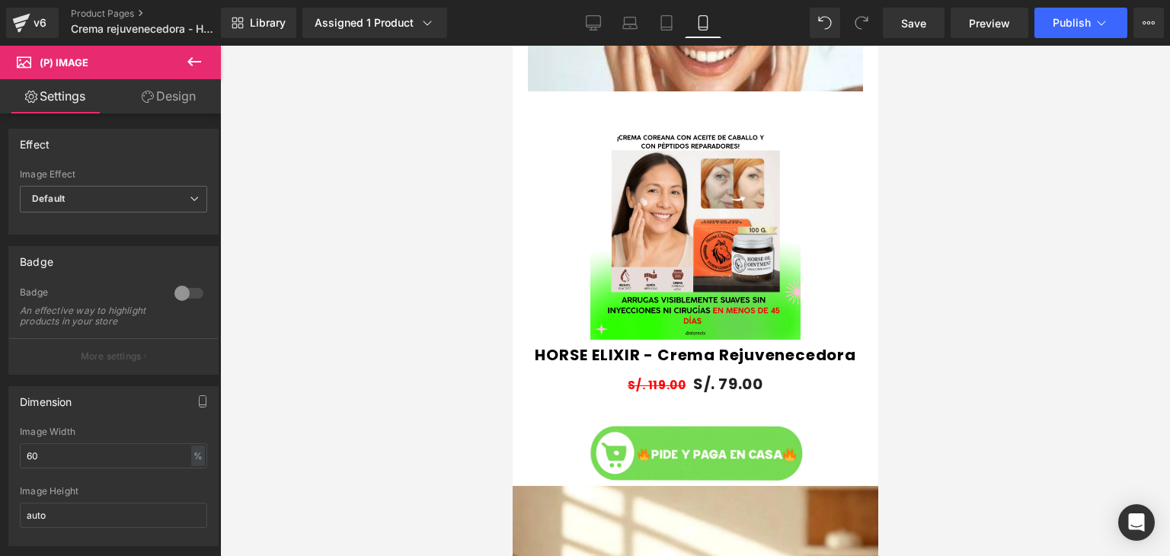
click at [181, 104] on link "Design" at bounding box center [168, 96] width 110 height 34
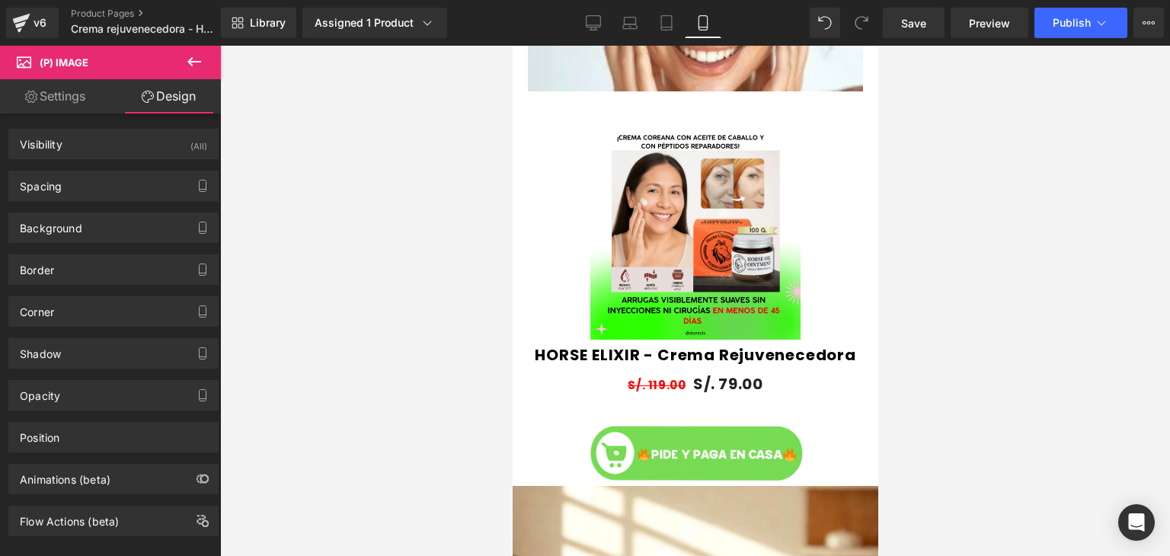
click at [49, 103] on link "Settings" at bounding box center [55, 96] width 110 height 34
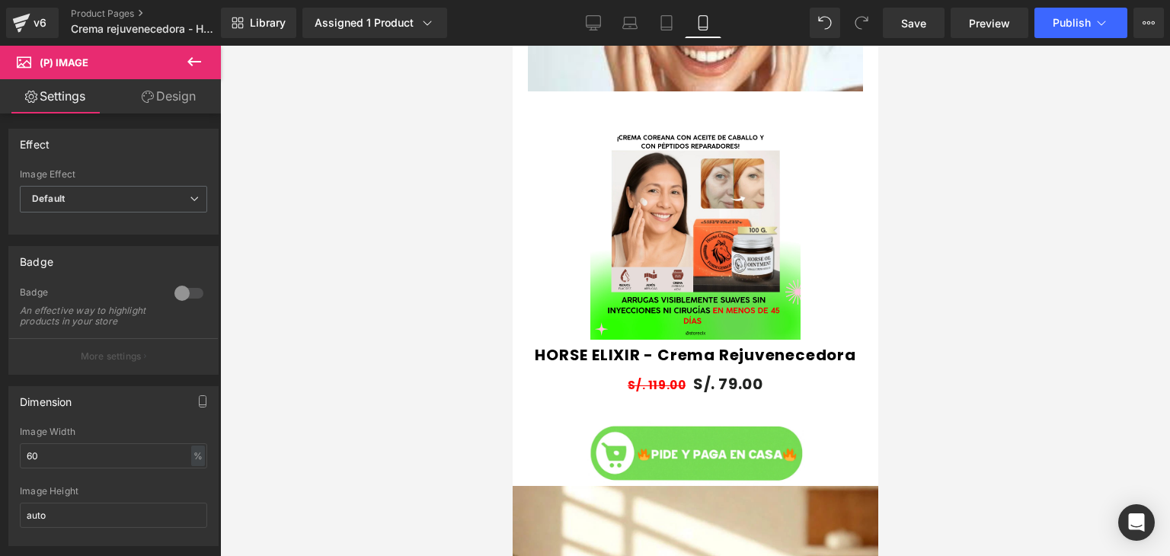
click at [200, 69] on icon at bounding box center [194, 62] width 18 height 18
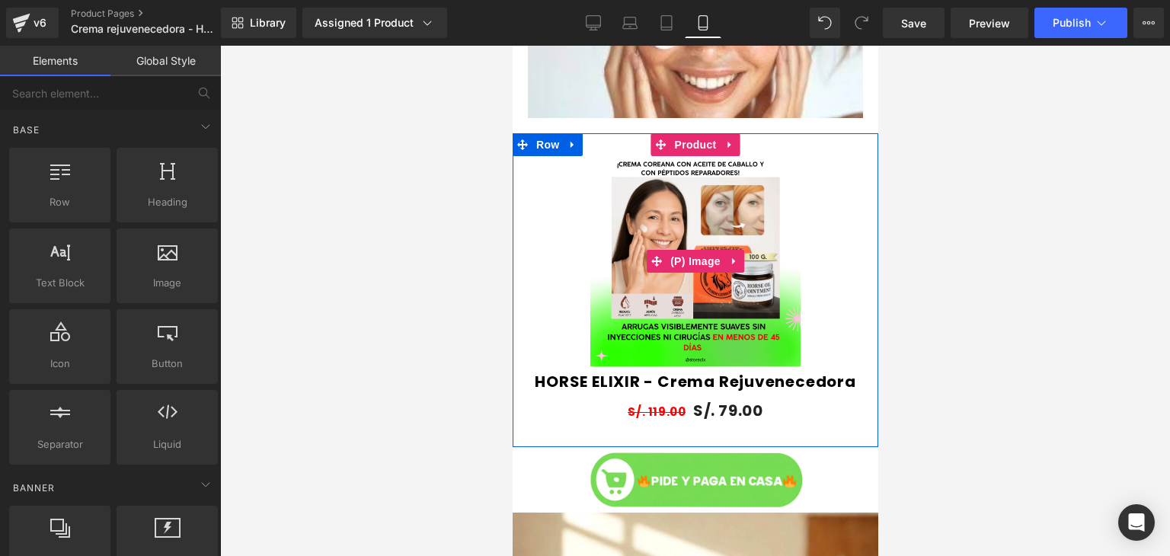
scroll to position [777, 0]
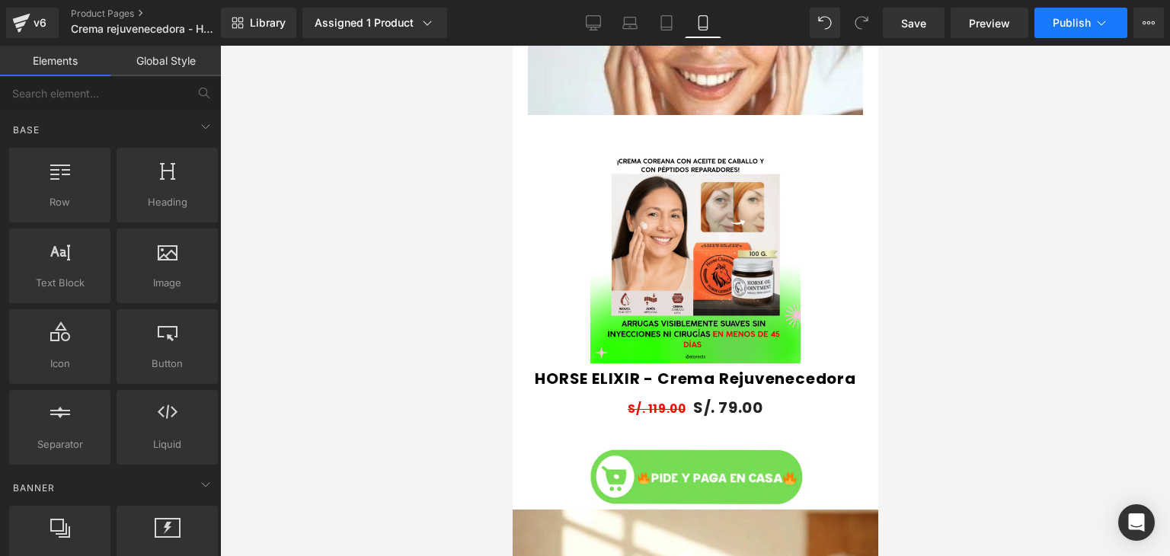
click at [1065, 21] on span "Publish" at bounding box center [1072, 23] width 38 height 12
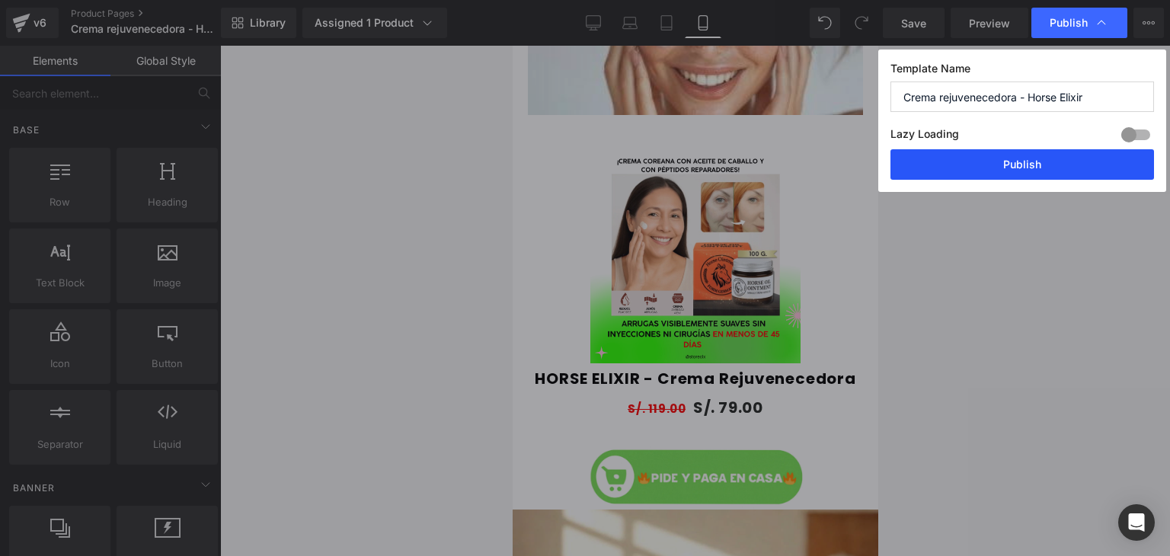
click at [973, 170] on button "Publish" at bounding box center [1022, 164] width 264 height 30
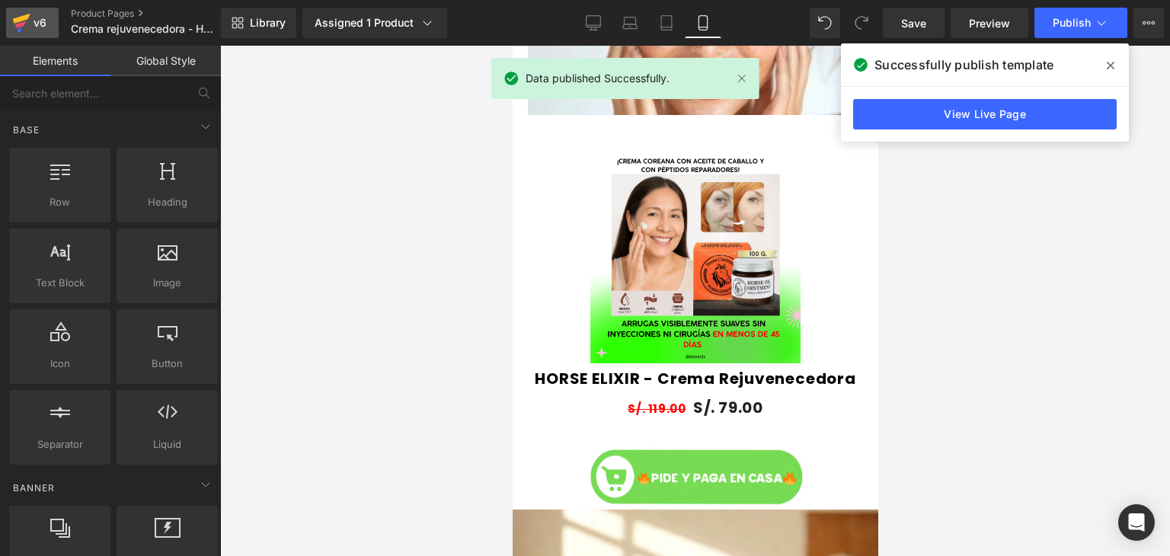
click at [41, 12] on link "v6" at bounding box center [32, 23] width 53 height 30
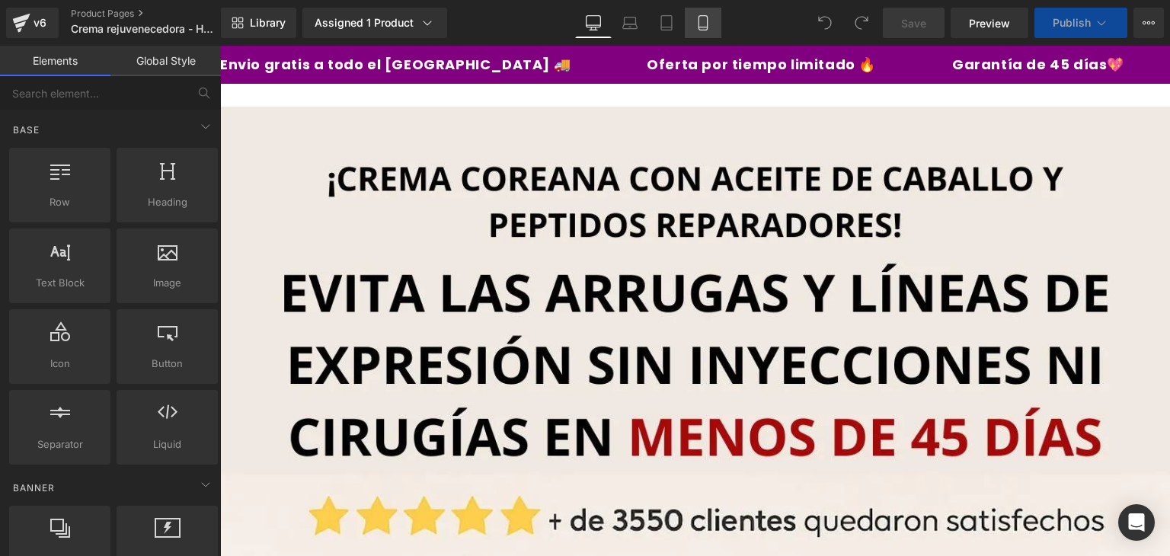
click at [704, 25] on icon at bounding box center [702, 22] width 15 height 15
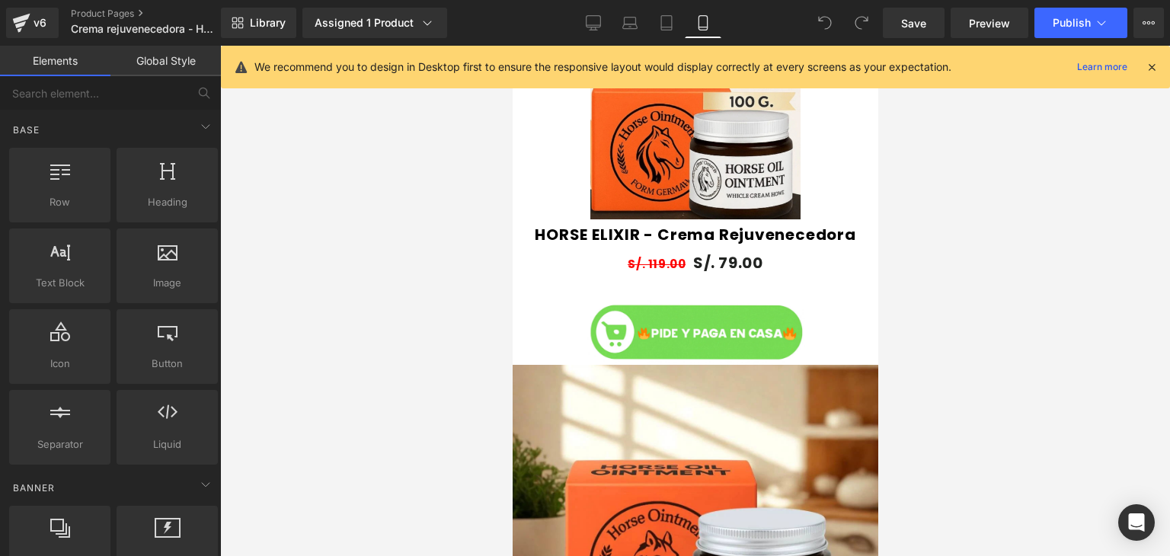
scroll to position [838, 0]
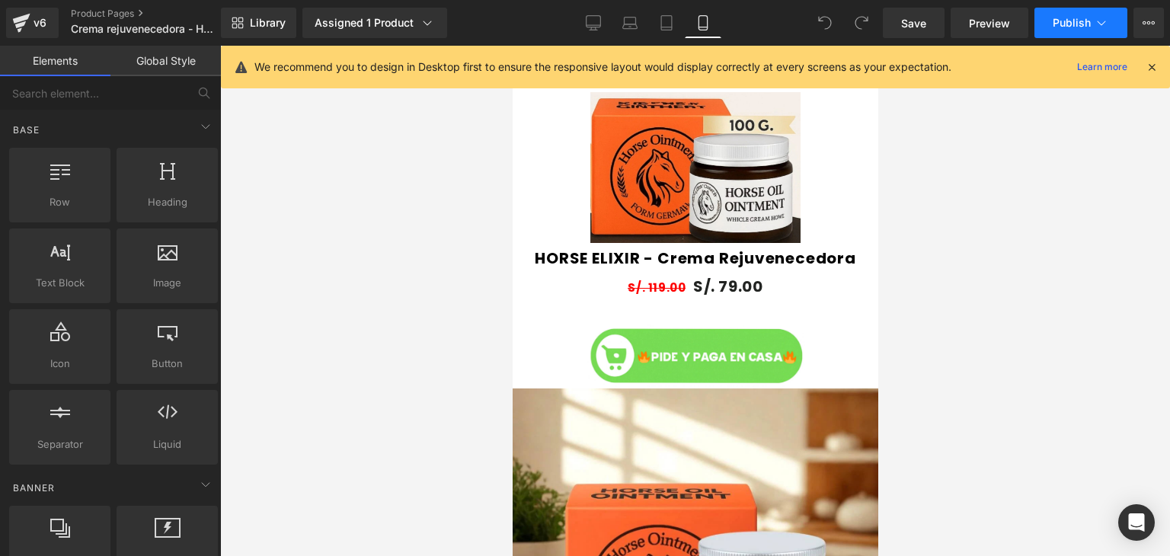
click at [1065, 36] on button "Publish" at bounding box center [1080, 23] width 93 height 30
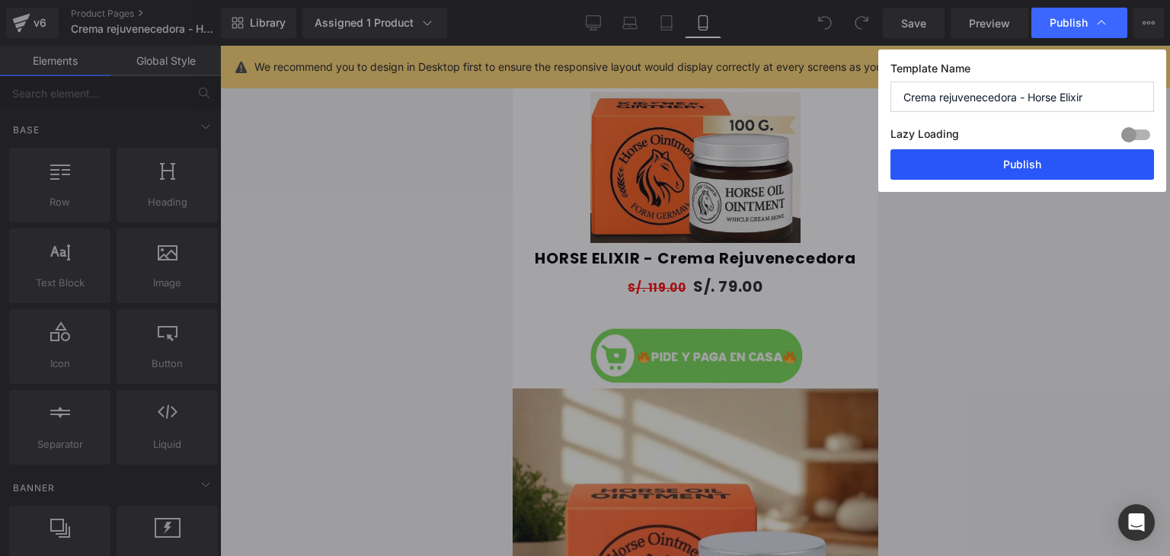
click at [978, 158] on button "Publish" at bounding box center [1022, 164] width 264 height 30
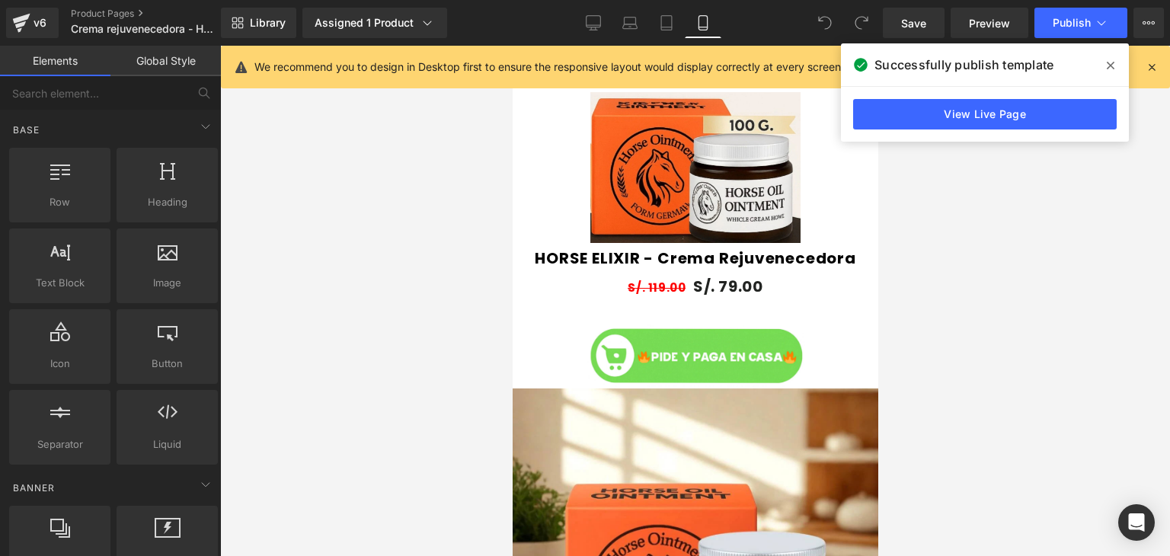
click at [1122, 69] on span at bounding box center [1110, 65] width 24 height 24
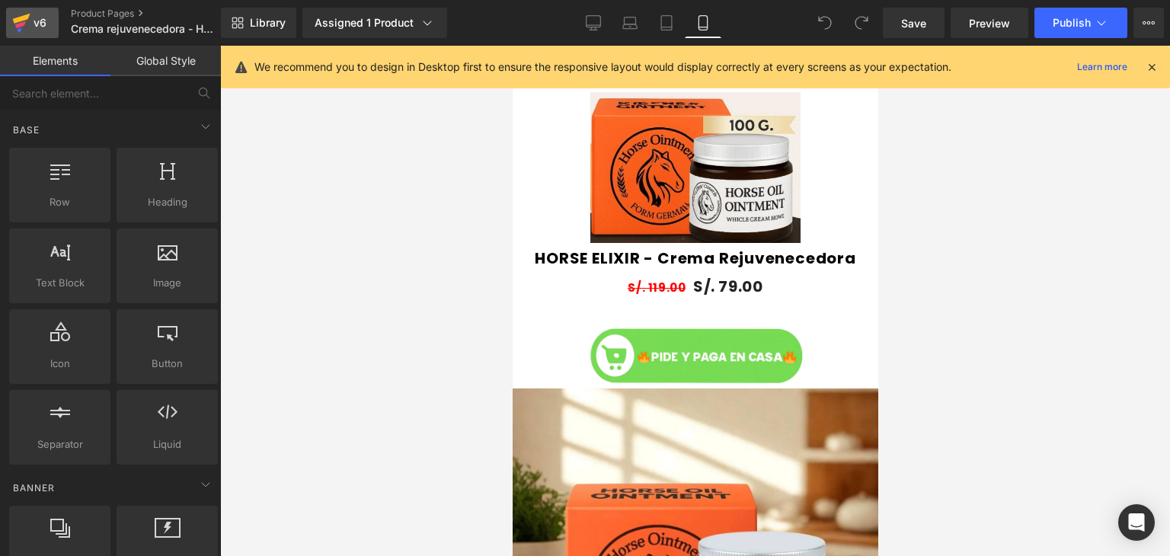
click at [18, 16] on icon at bounding box center [21, 23] width 18 height 38
